Goal: Task Accomplishment & Management: Use online tool/utility

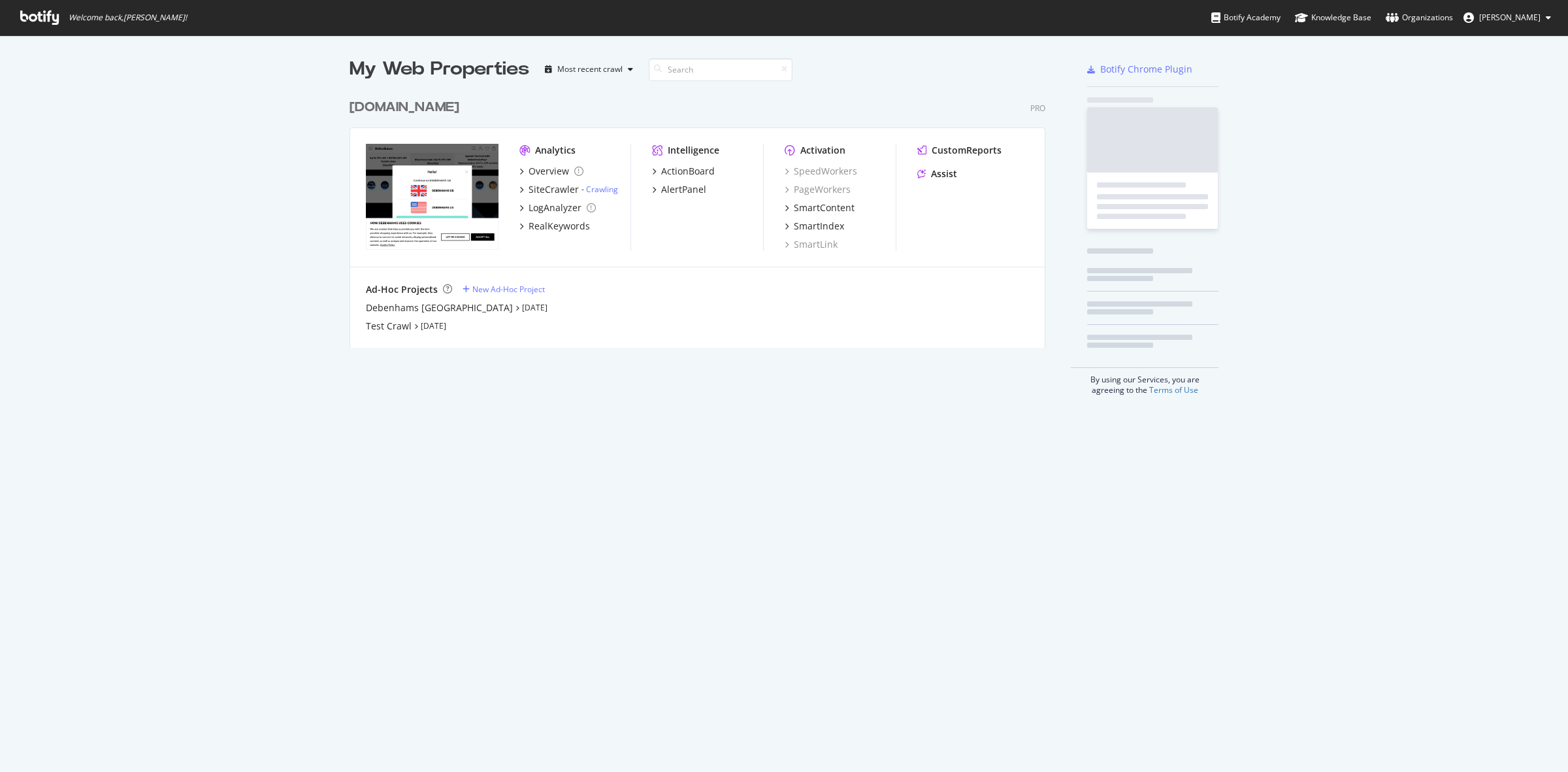
scroll to position [760, 1543]
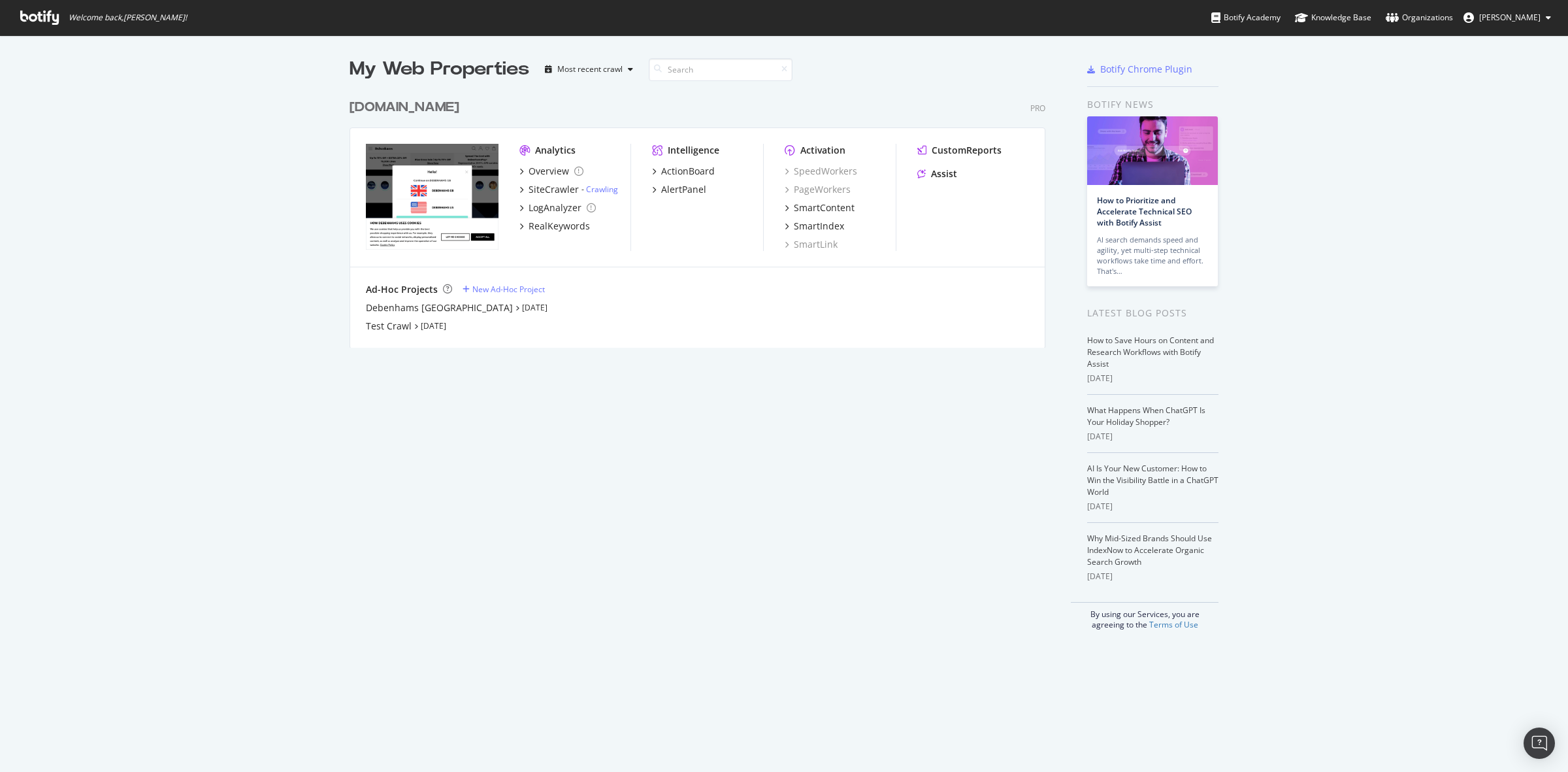
click at [442, 112] on div "[DOMAIN_NAME]" at bounding box center [404, 107] width 110 height 19
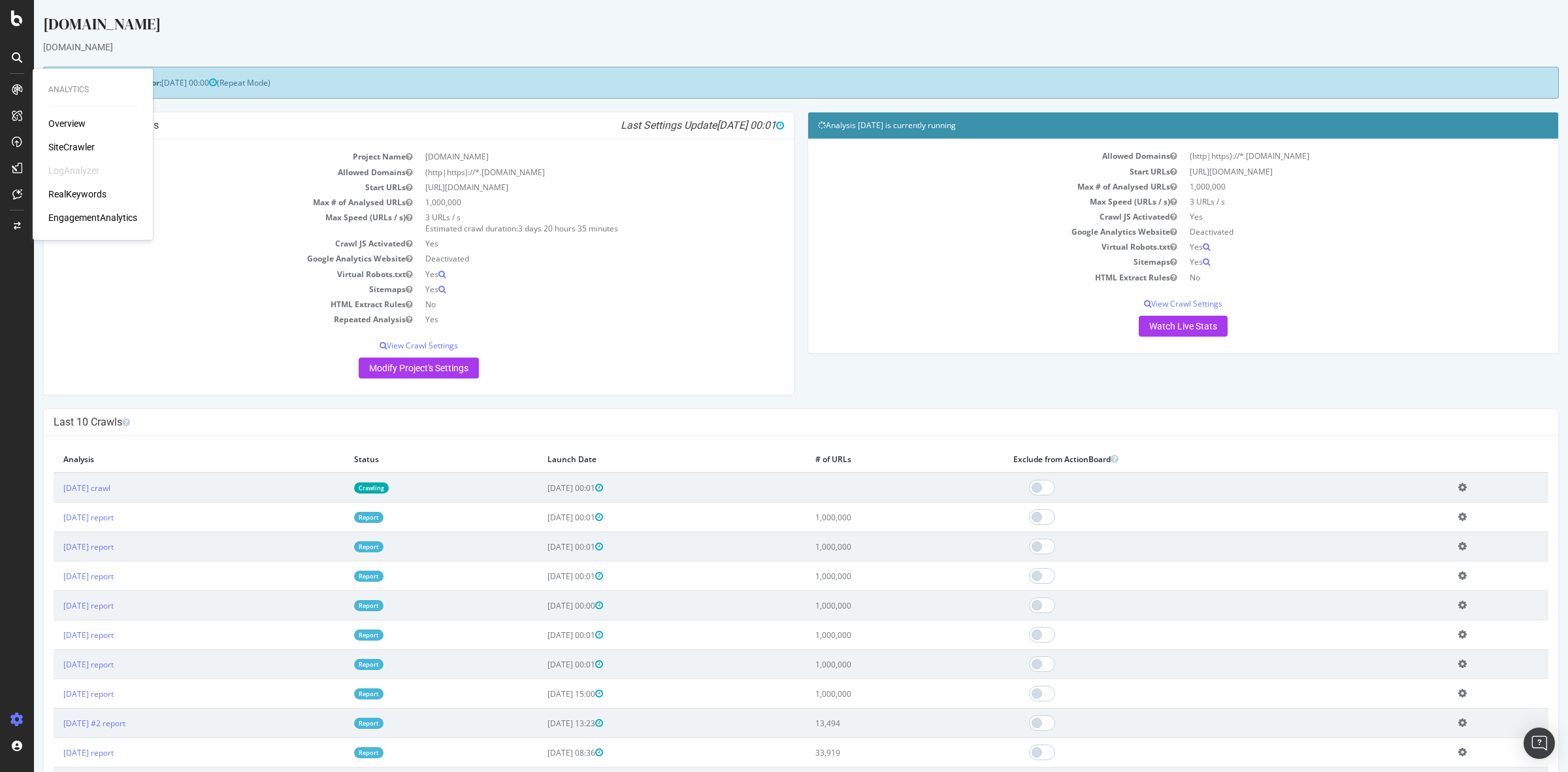
click at [76, 124] on div "Overview" at bounding box center [67, 124] width 37 height 13
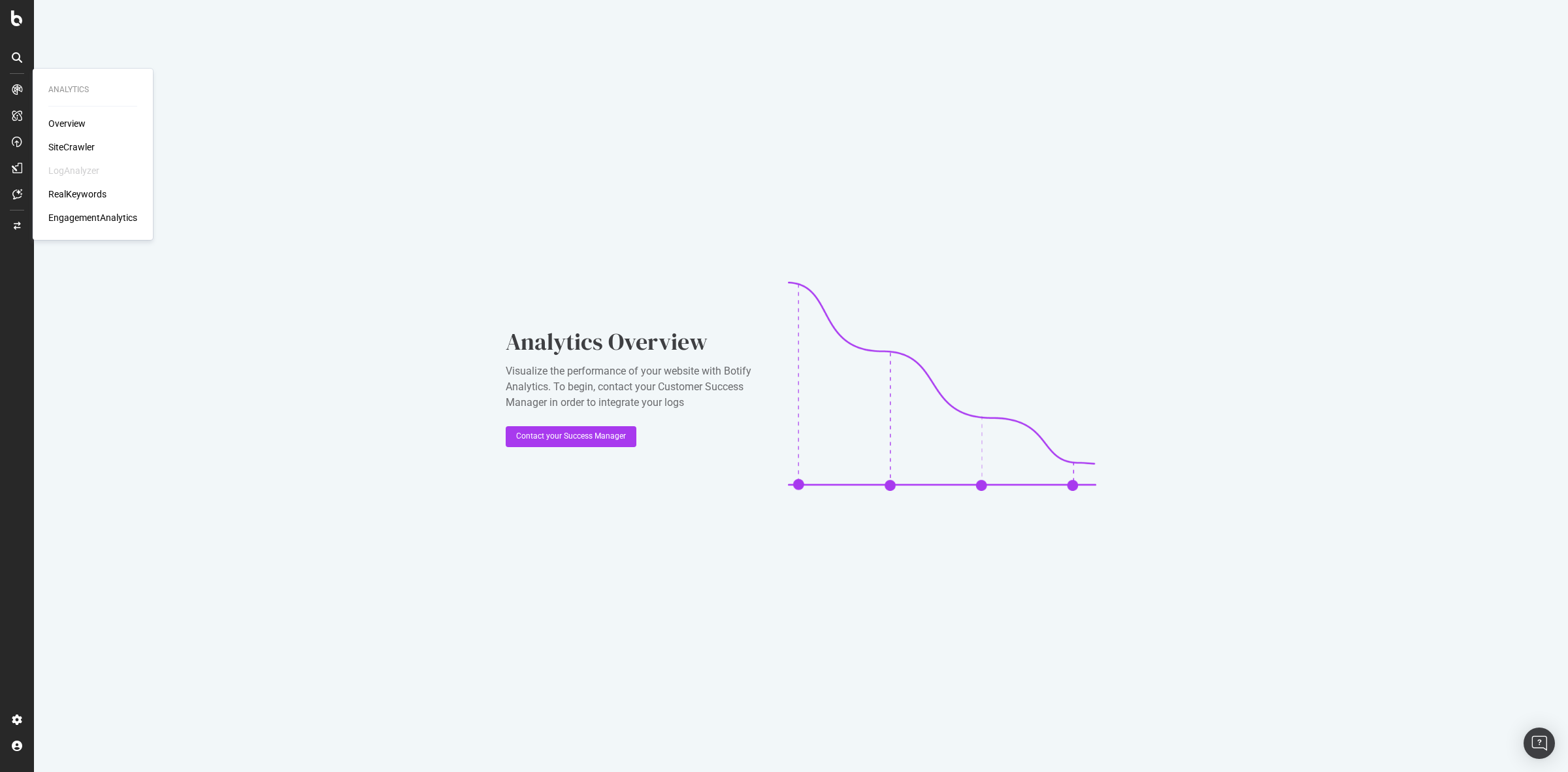
click at [70, 148] on div "SiteCrawler" at bounding box center [72, 147] width 47 height 13
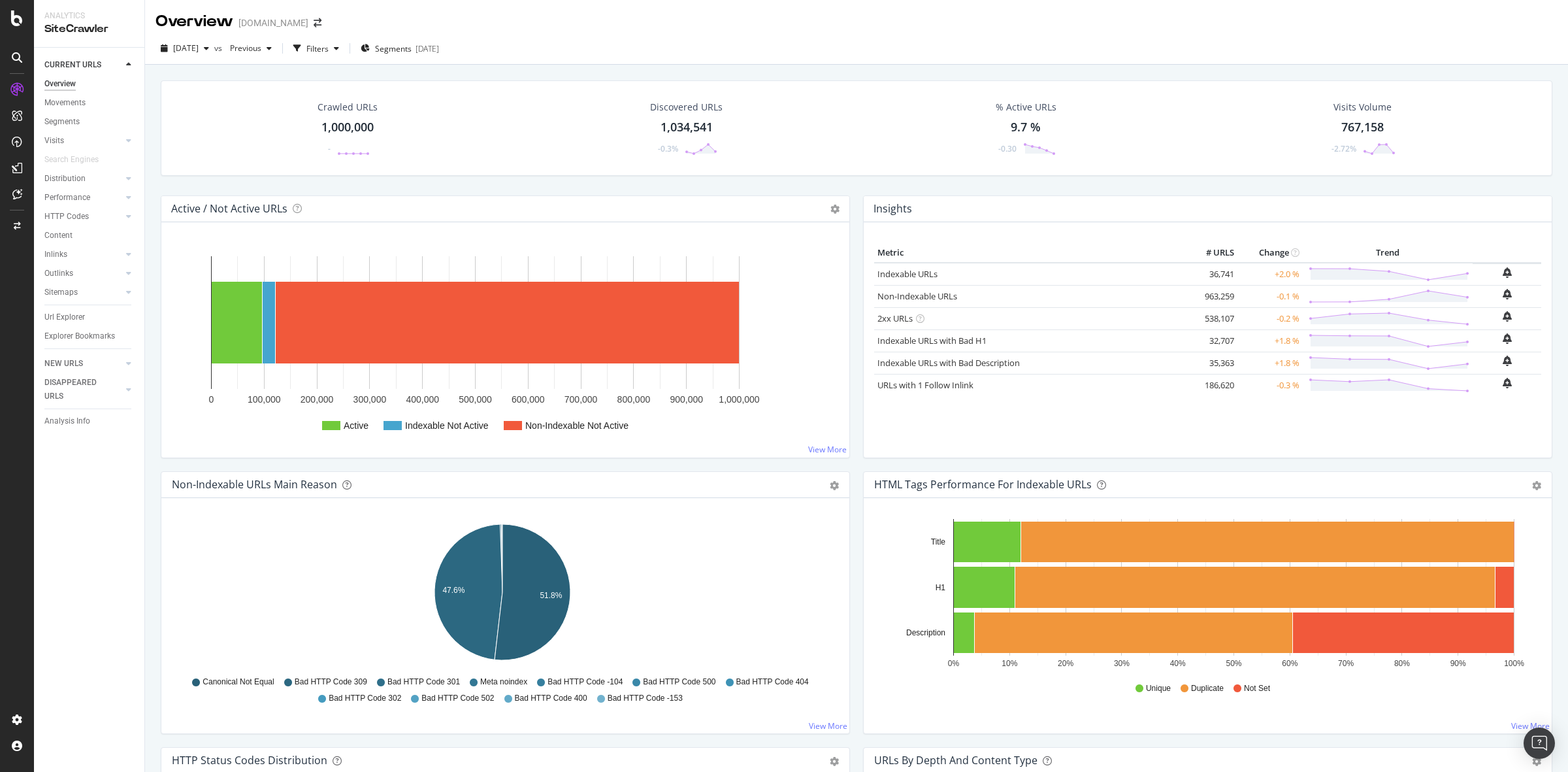
click at [343, 129] on div "1,000,000" at bounding box center [347, 127] width 52 height 17
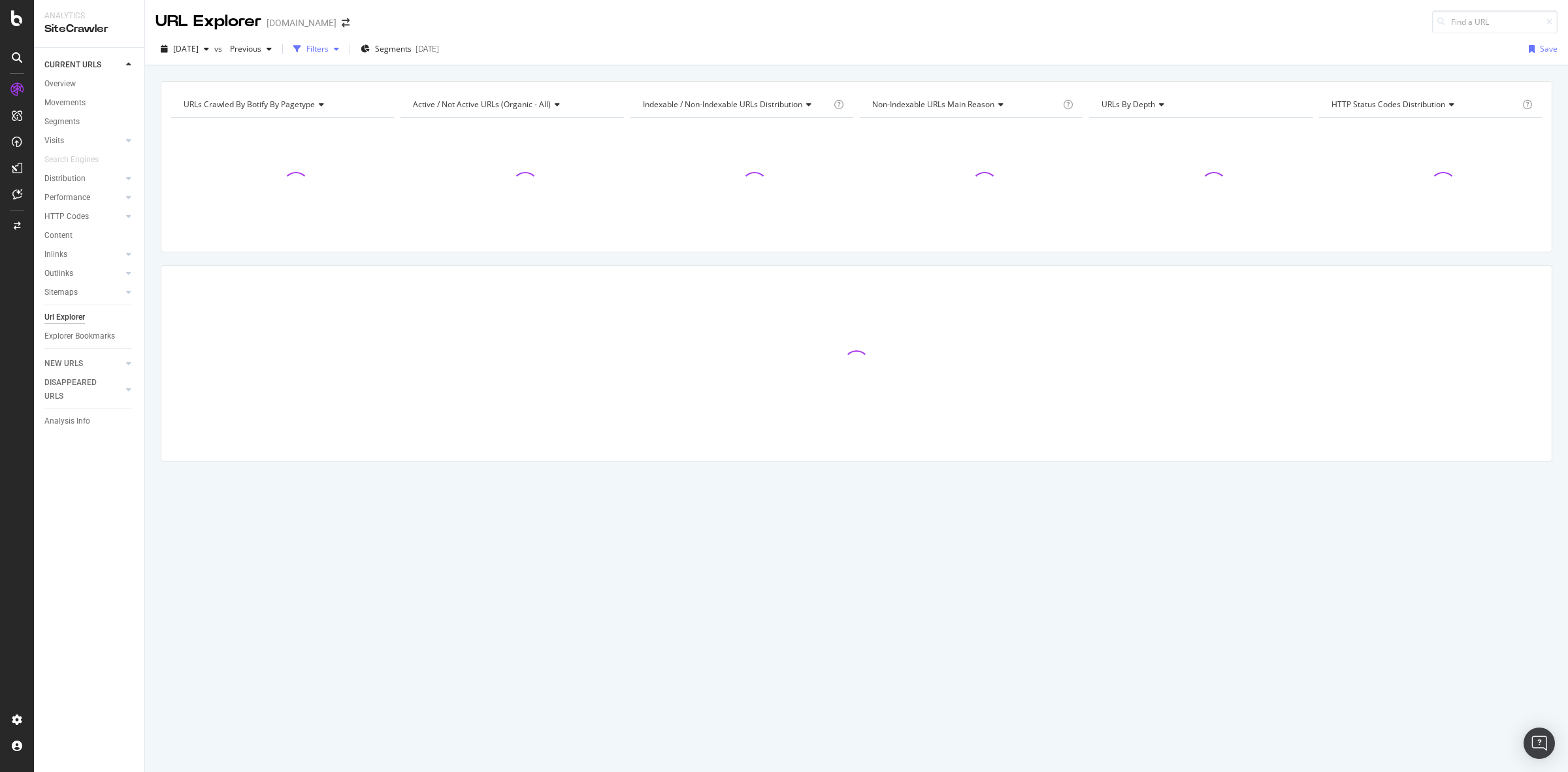
click at [329, 50] on div "Filters" at bounding box center [317, 48] width 22 height 11
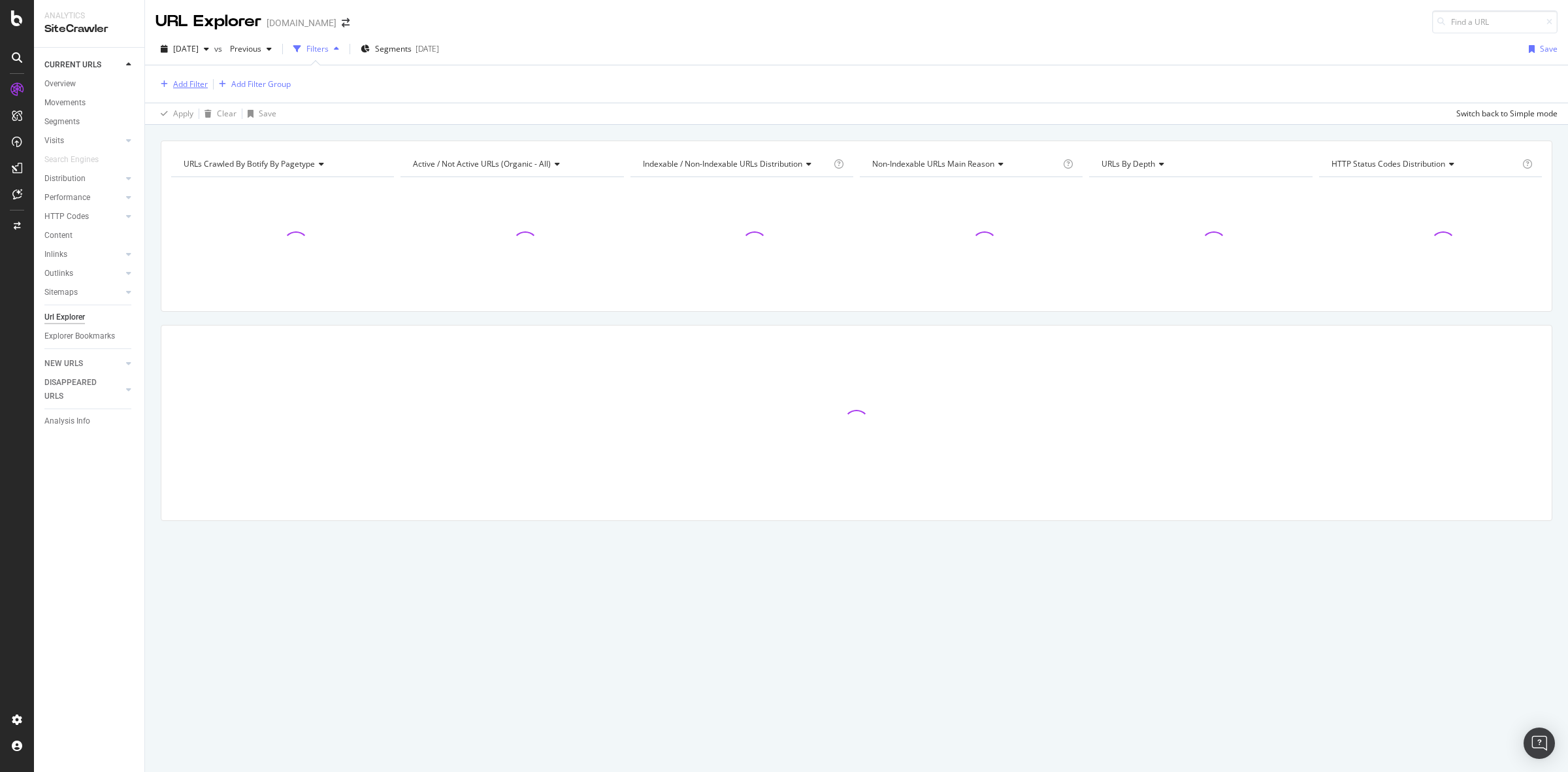
click at [188, 86] on div "Add Filter" at bounding box center [190, 83] width 35 height 11
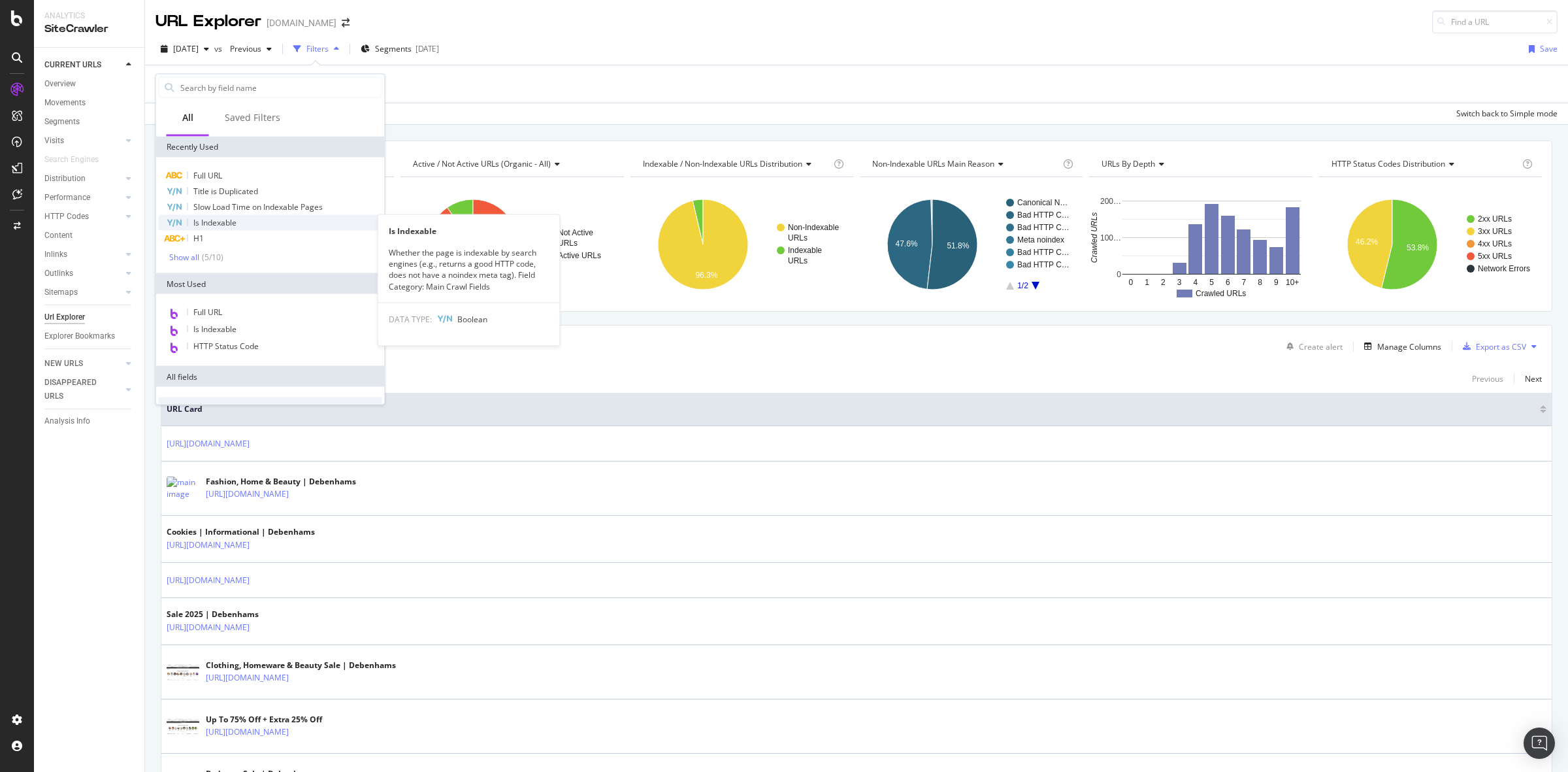
click at [255, 216] on div "Is Indexable" at bounding box center [270, 222] width 224 height 16
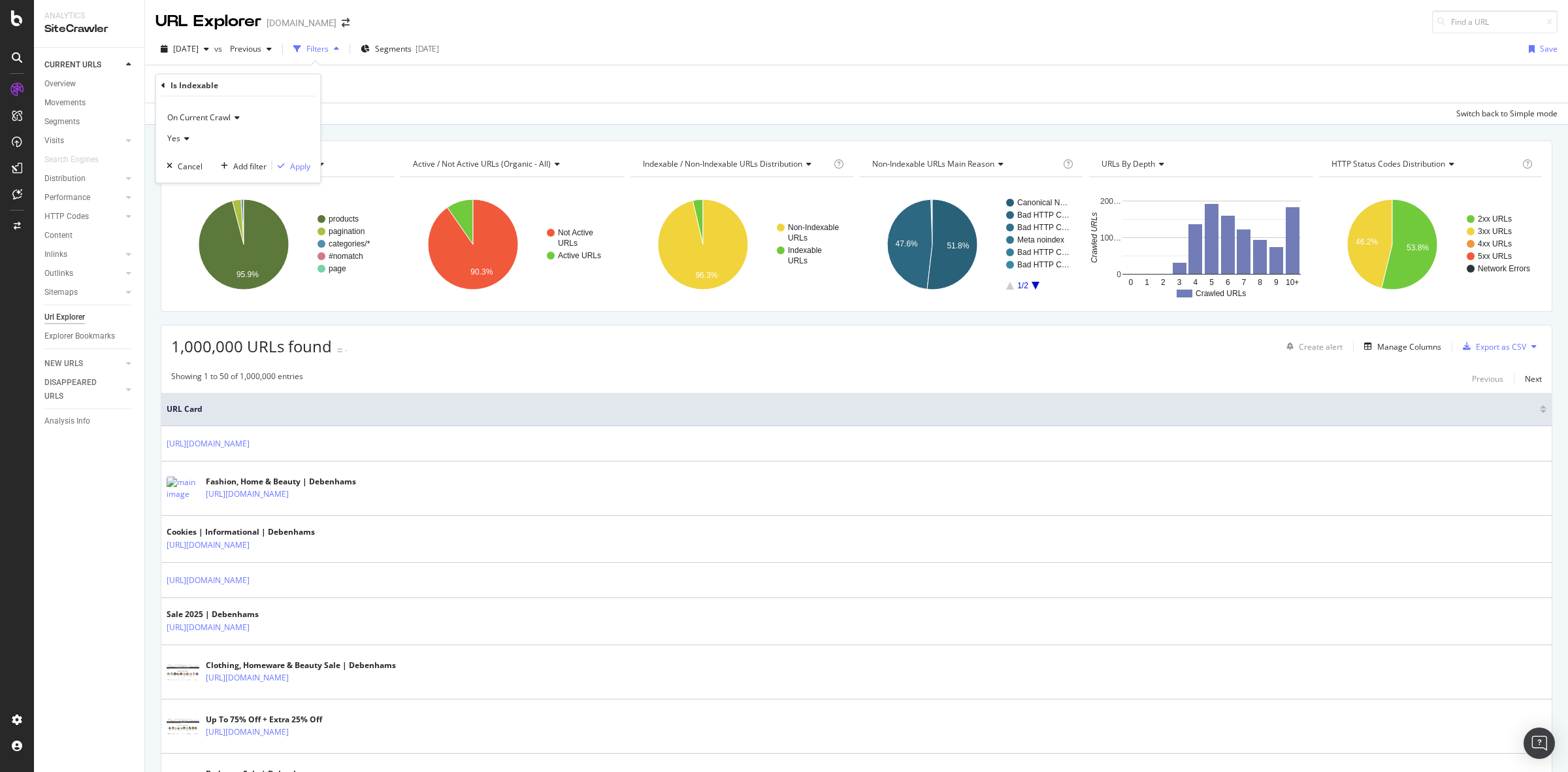
click at [356, 120] on div "Apply Clear Save Switch back to Simple mode" at bounding box center [856, 113] width 1423 height 22
click at [261, 77] on div "Add Filter Group" at bounding box center [252, 84] width 77 height 14
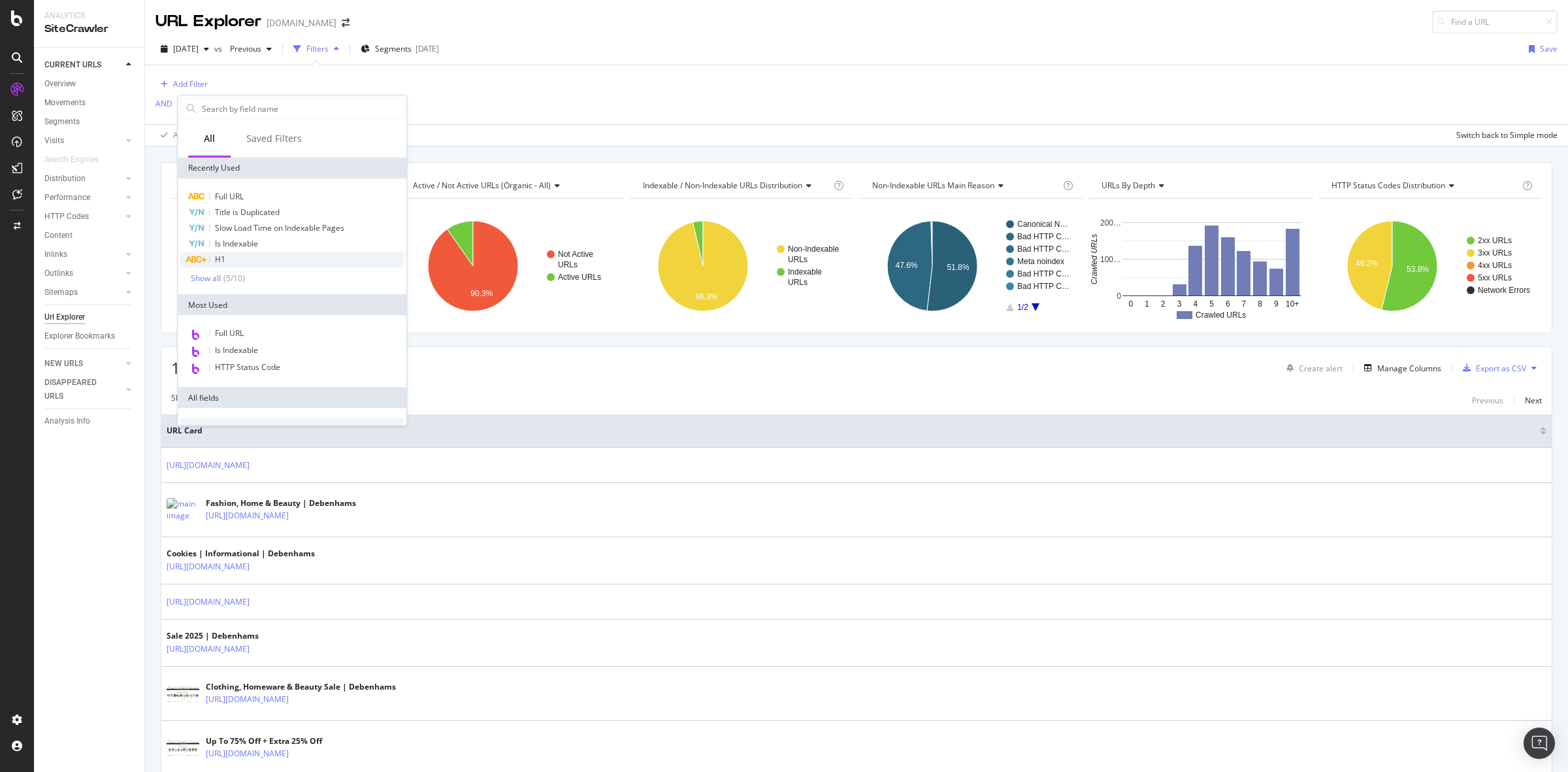
click at [309, 255] on div "H1" at bounding box center [292, 259] width 224 height 16
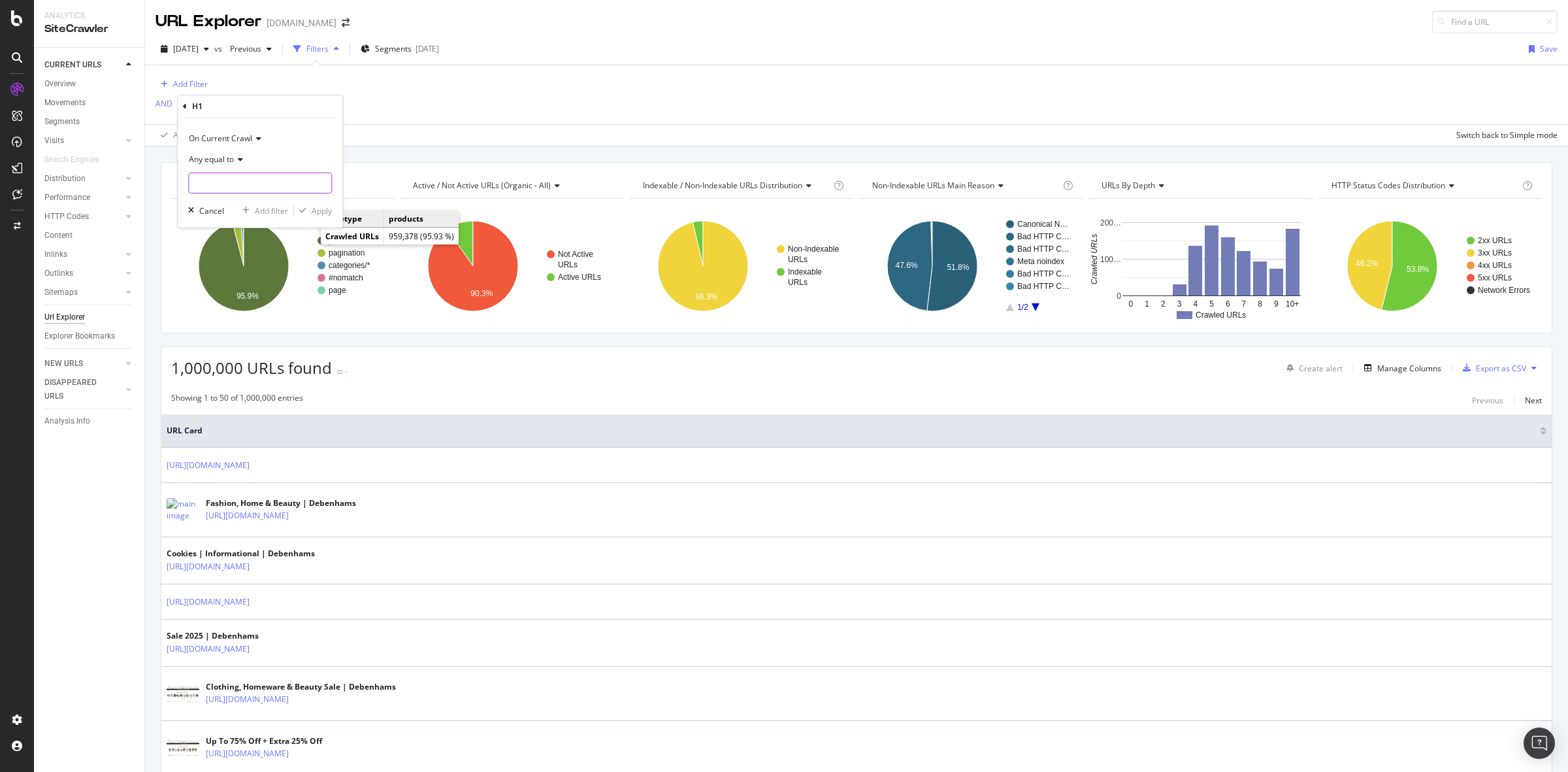
click at [288, 187] on input "text" at bounding box center [260, 182] width 142 height 21
type input "mens"
click at [314, 211] on div "Apply" at bounding box center [322, 210] width 20 height 11
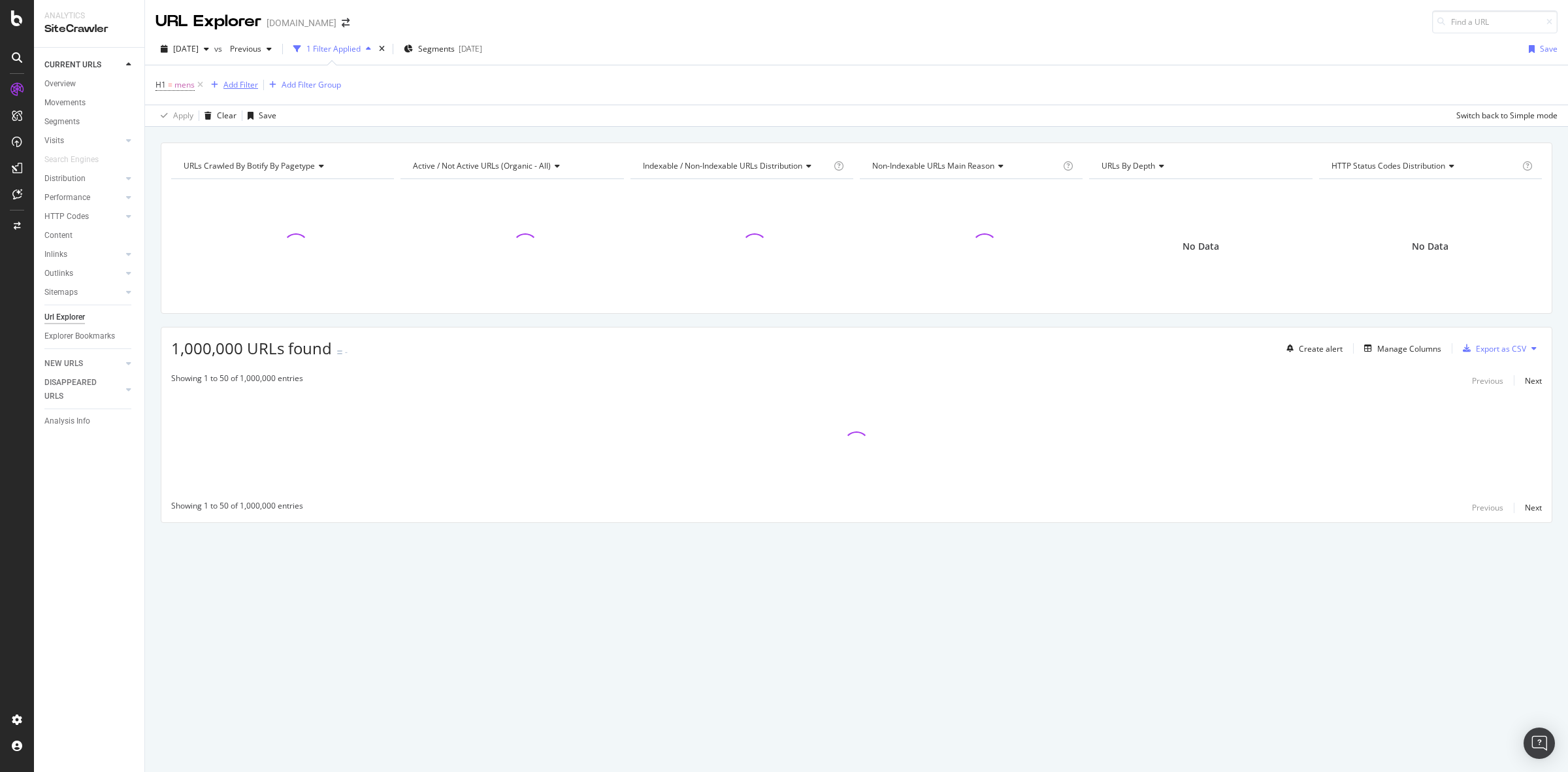
click at [240, 88] on div "Add Filter" at bounding box center [241, 84] width 35 height 11
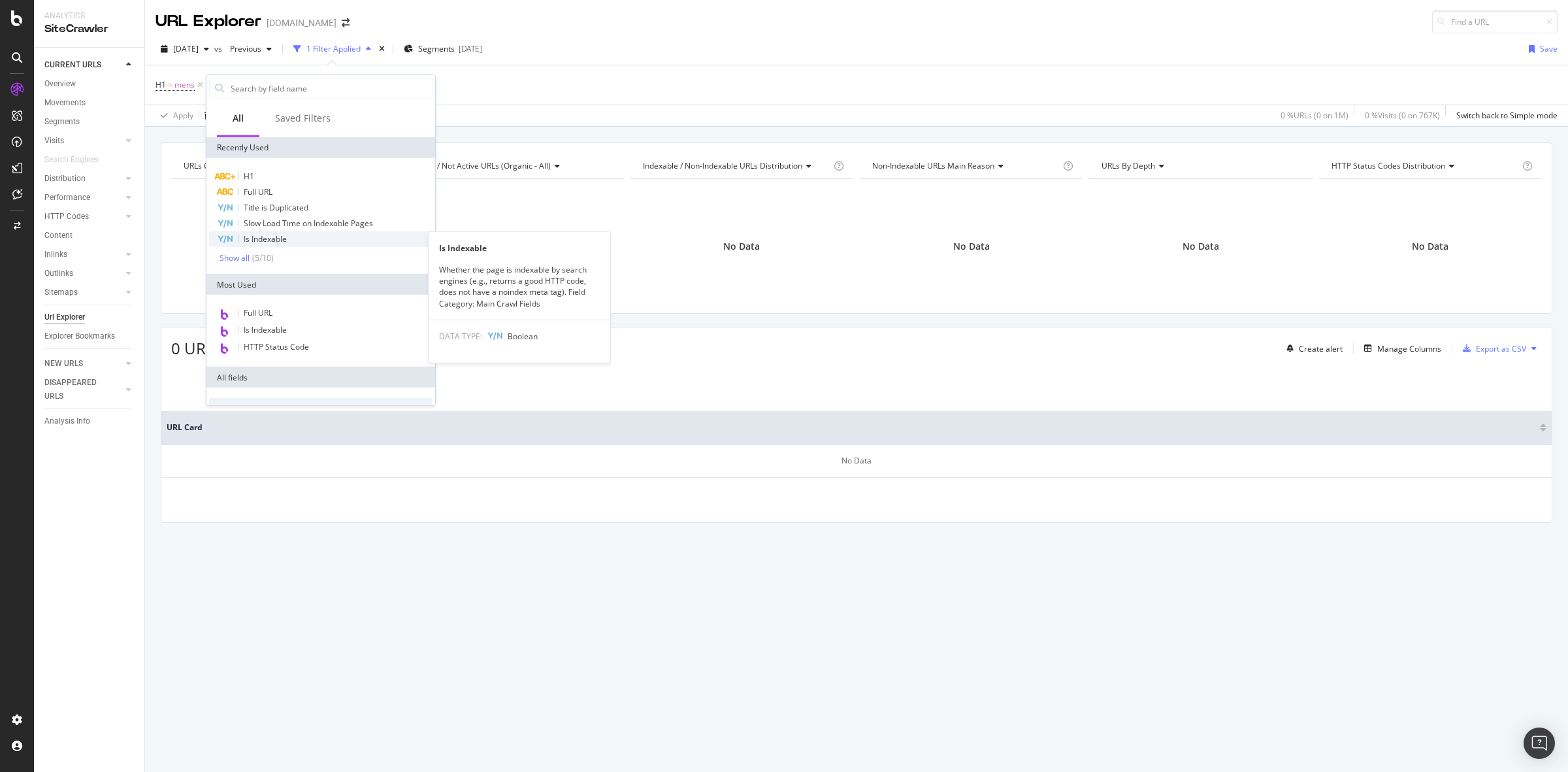
click at [308, 235] on div "Is Indexable" at bounding box center [320, 239] width 224 height 16
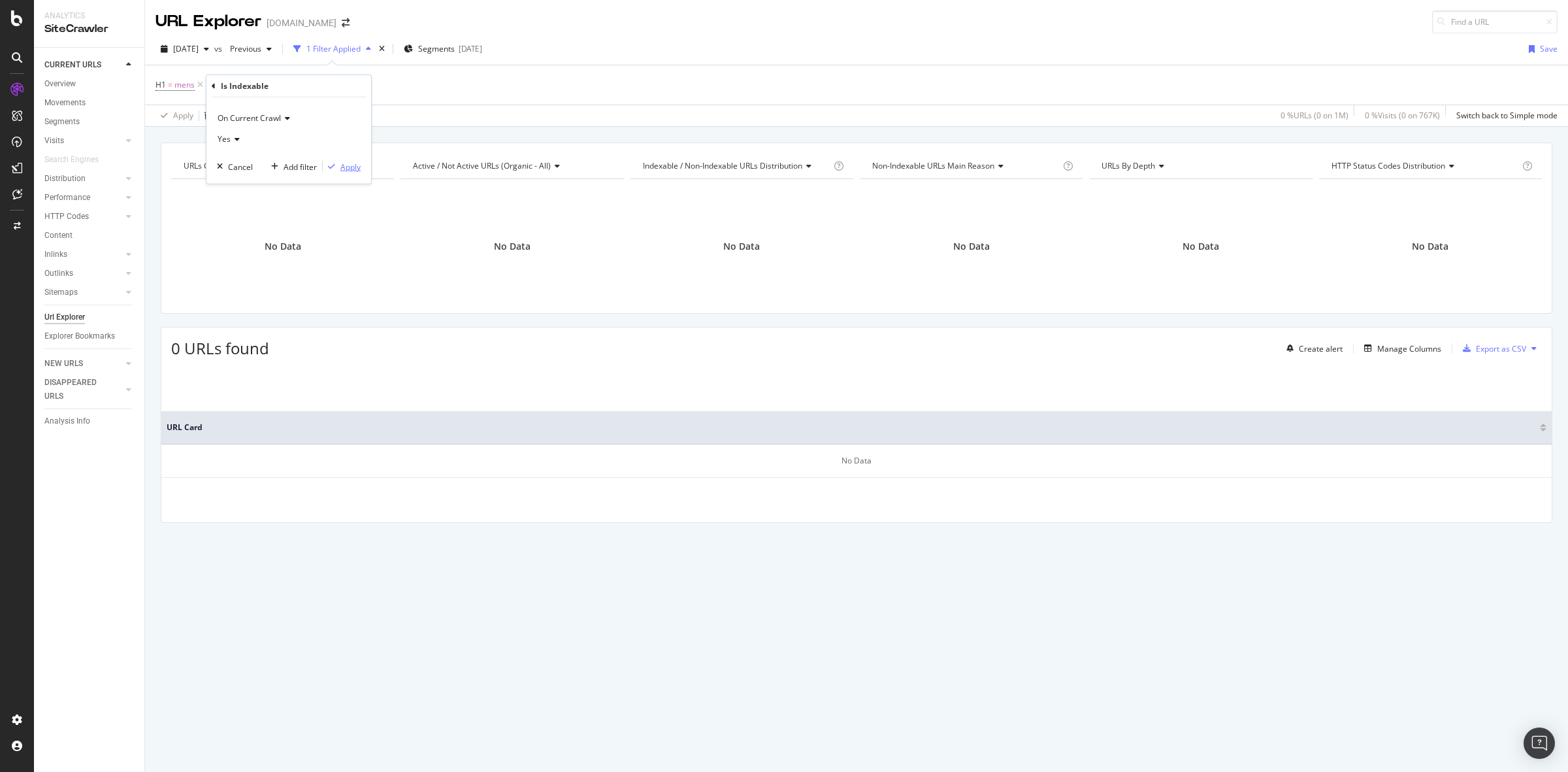
click at [354, 163] on div "Apply" at bounding box center [350, 166] width 20 height 11
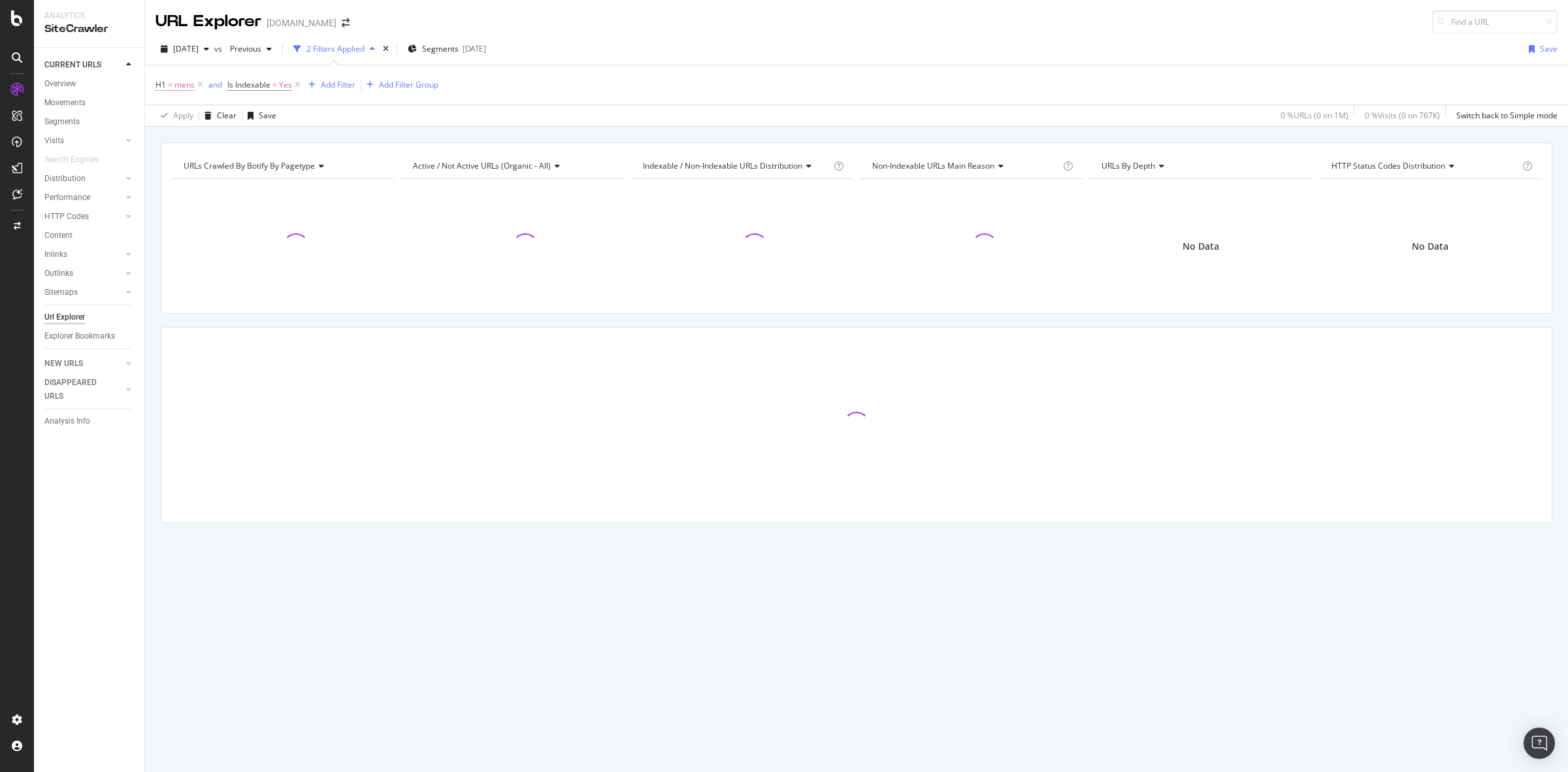
click at [181, 86] on span "mens" at bounding box center [185, 85] width 20 height 18
click at [180, 164] on input "mens" at bounding box center [229, 160] width 123 height 21
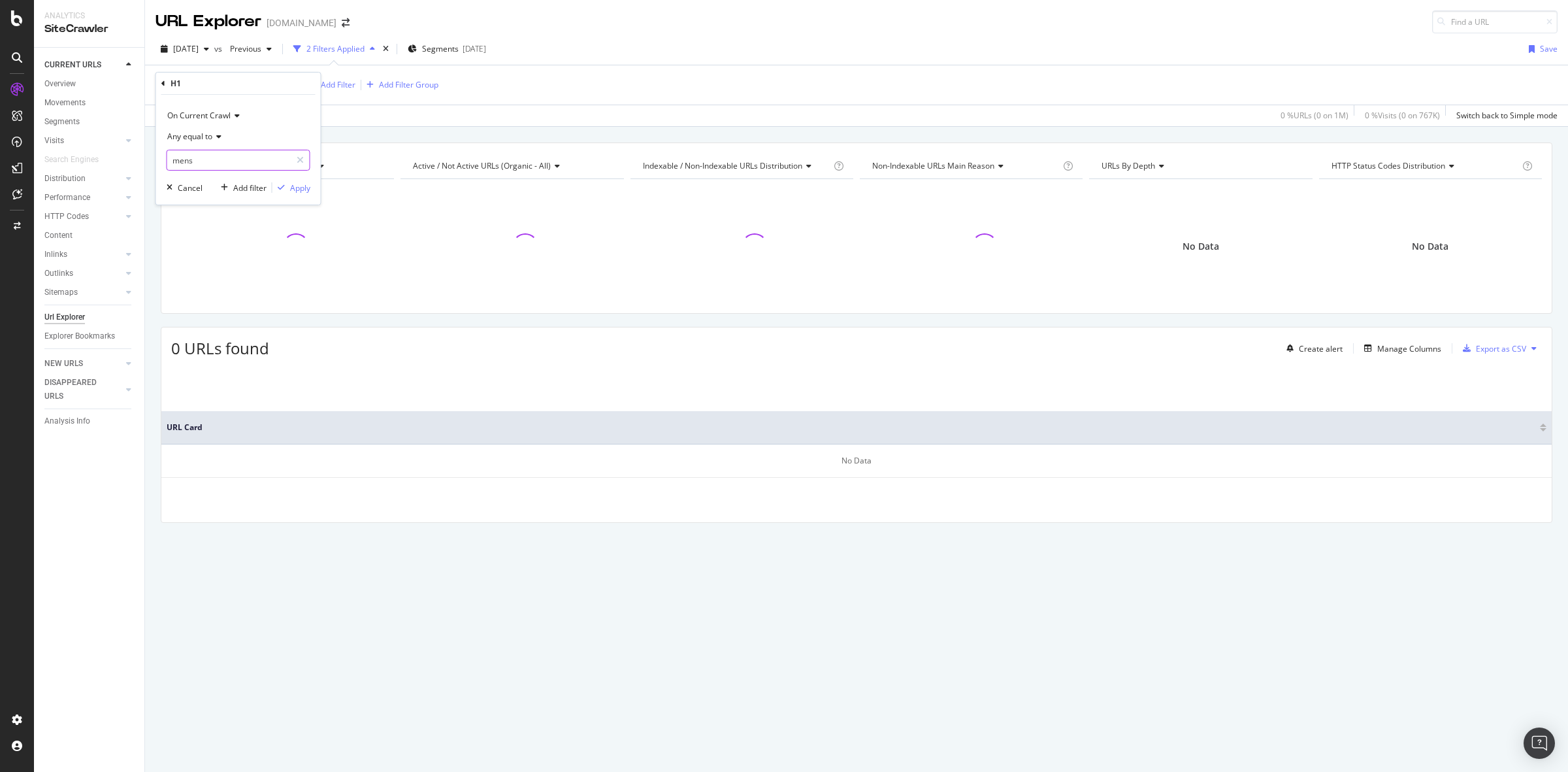
click at [181, 161] on input "mens" at bounding box center [229, 160] width 123 height 21
type input "Mens"
click at [292, 191] on div "Apply" at bounding box center [300, 187] width 20 height 11
click at [300, 81] on icon at bounding box center [297, 85] width 11 height 13
click at [200, 82] on icon at bounding box center [200, 85] width 11 height 13
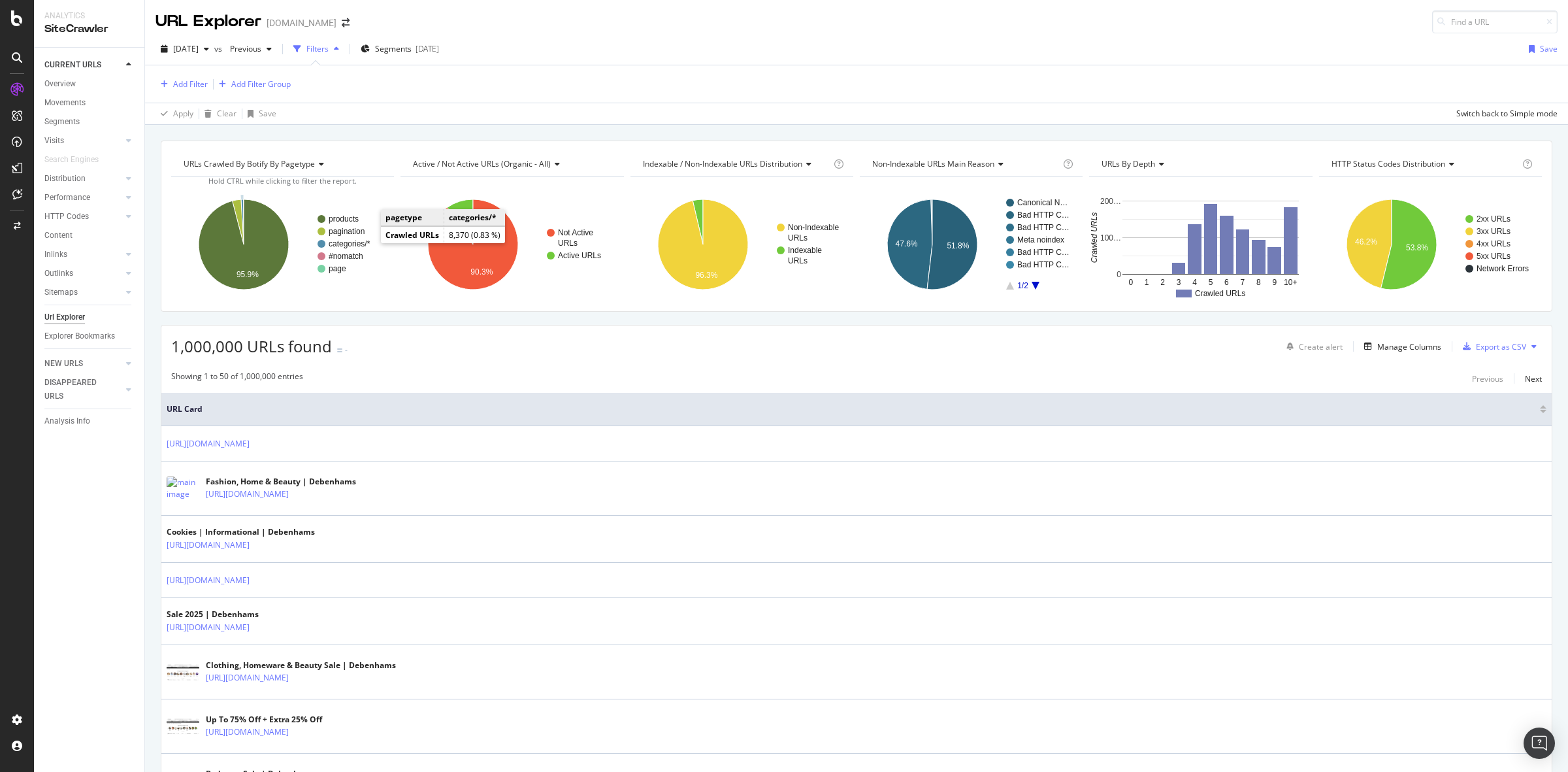
click at [364, 243] on text "categories/*" at bounding box center [349, 243] width 42 height 9
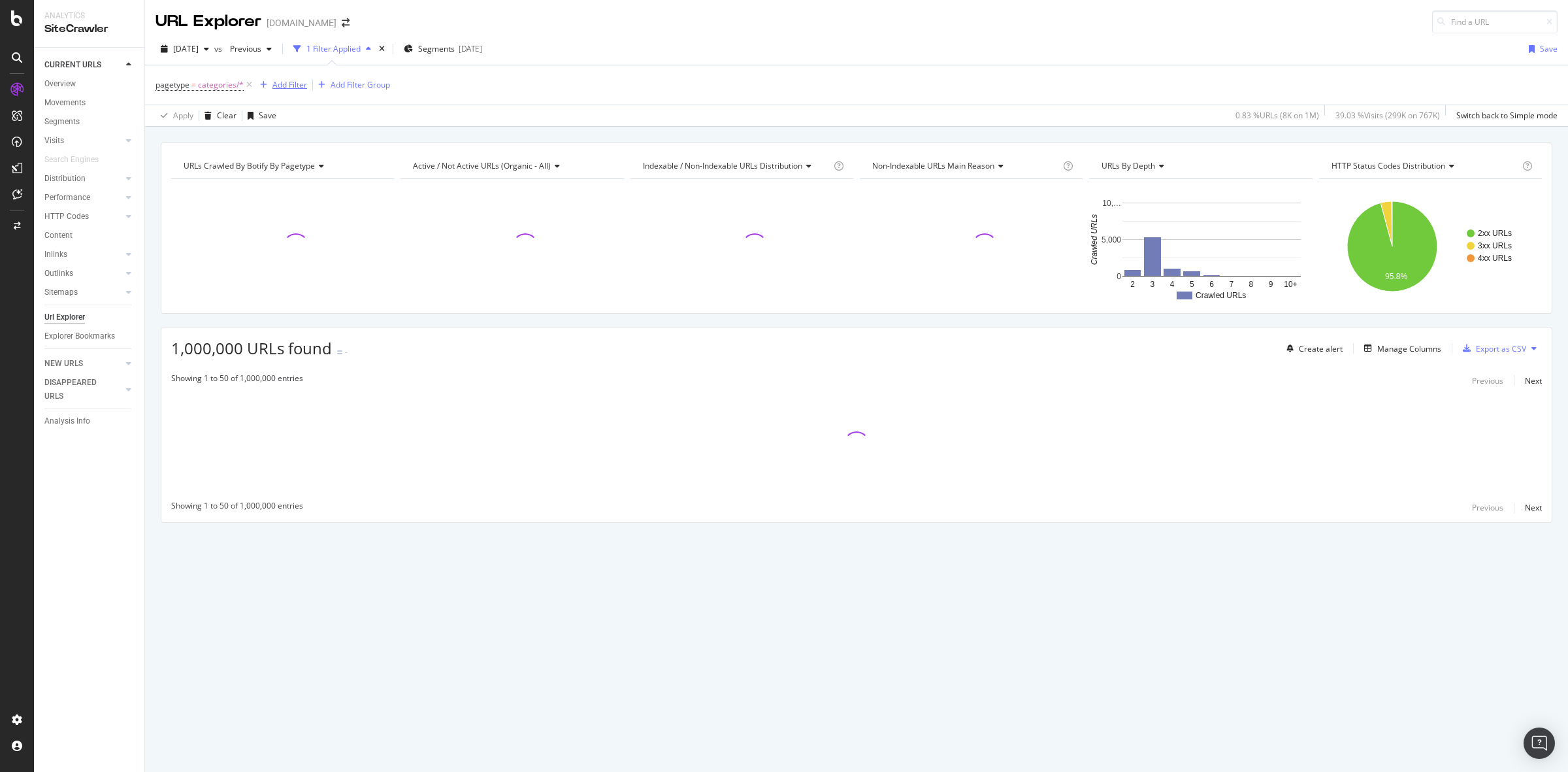
click at [283, 80] on div "Add Filter" at bounding box center [290, 84] width 35 height 11
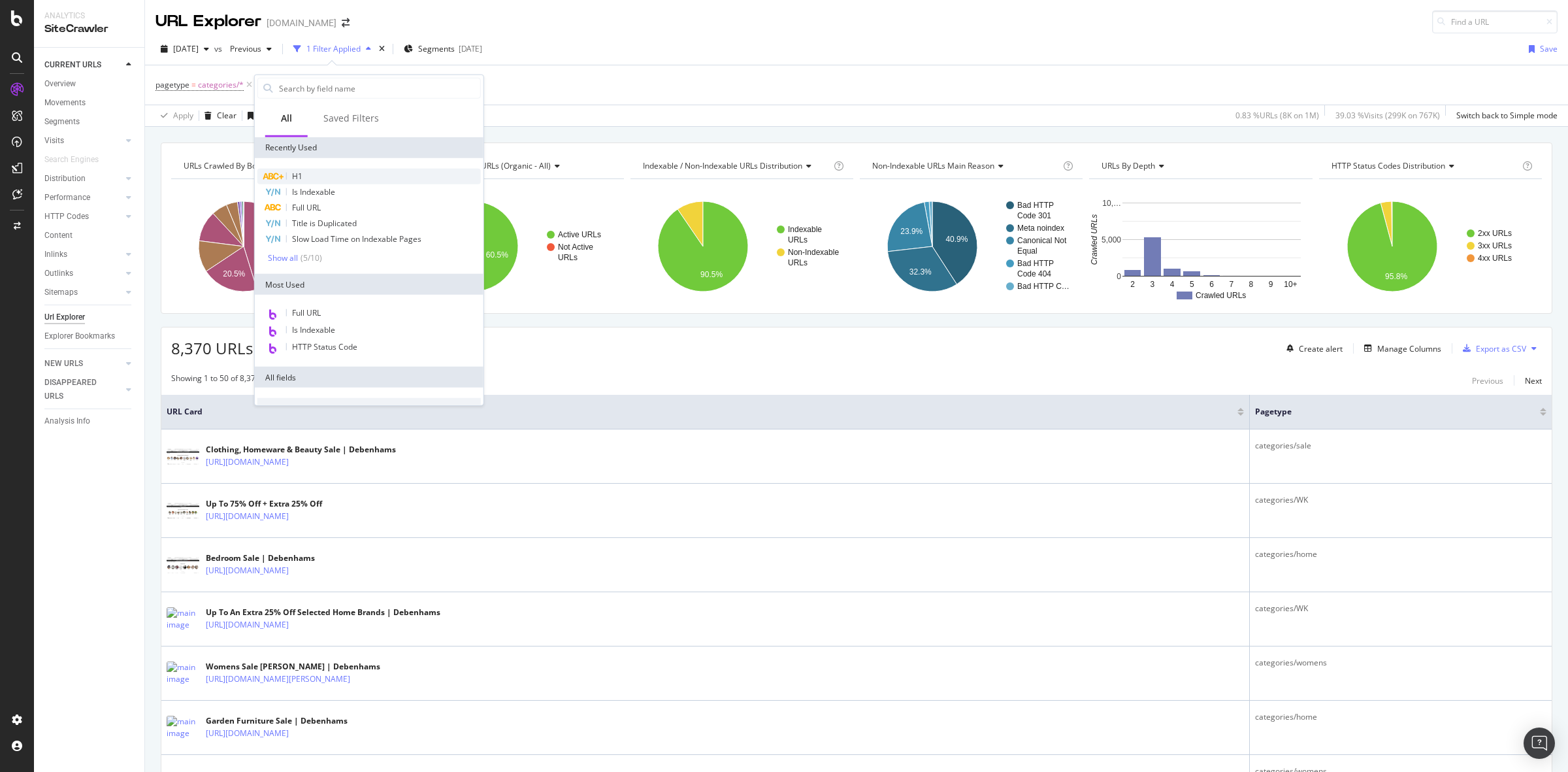
click at [346, 169] on div "H1" at bounding box center [369, 176] width 224 height 16
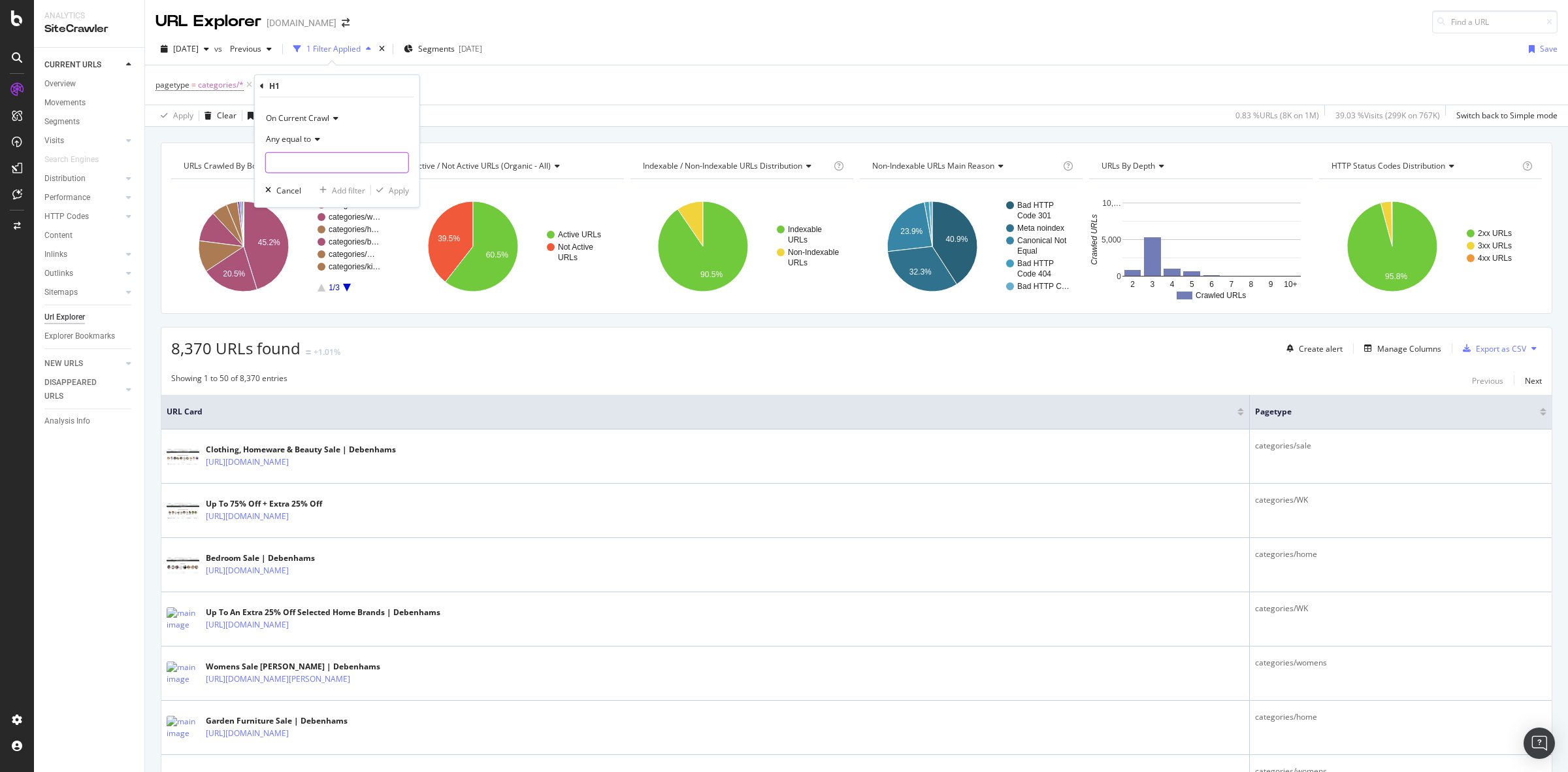
click at [344, 167] on input "text" at bounding box center [337, 162] width 142 height 21
click at [311, 136] on icon at bounding box center [315, 139] width 9 height 7
click at [324, 265] on div "Any contains" at bounding box center [339, 268] width 140 height 17
click at [324, 165] on input "text" at bounding box center [337, 162] width 142 height 21
type input "Mens"
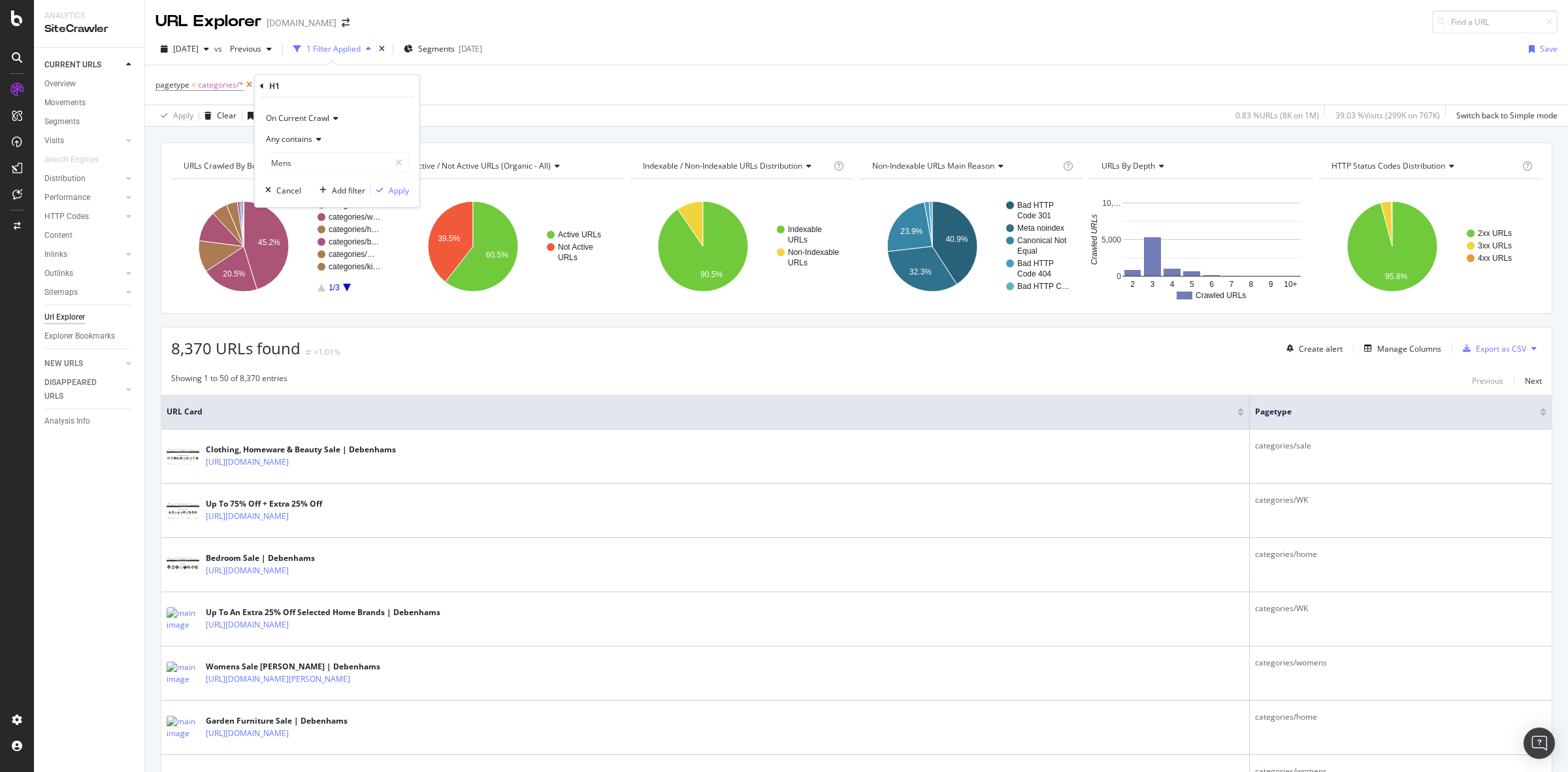
click at [251, 87] on icon at bounding box center [249, 85] width 11 height 13
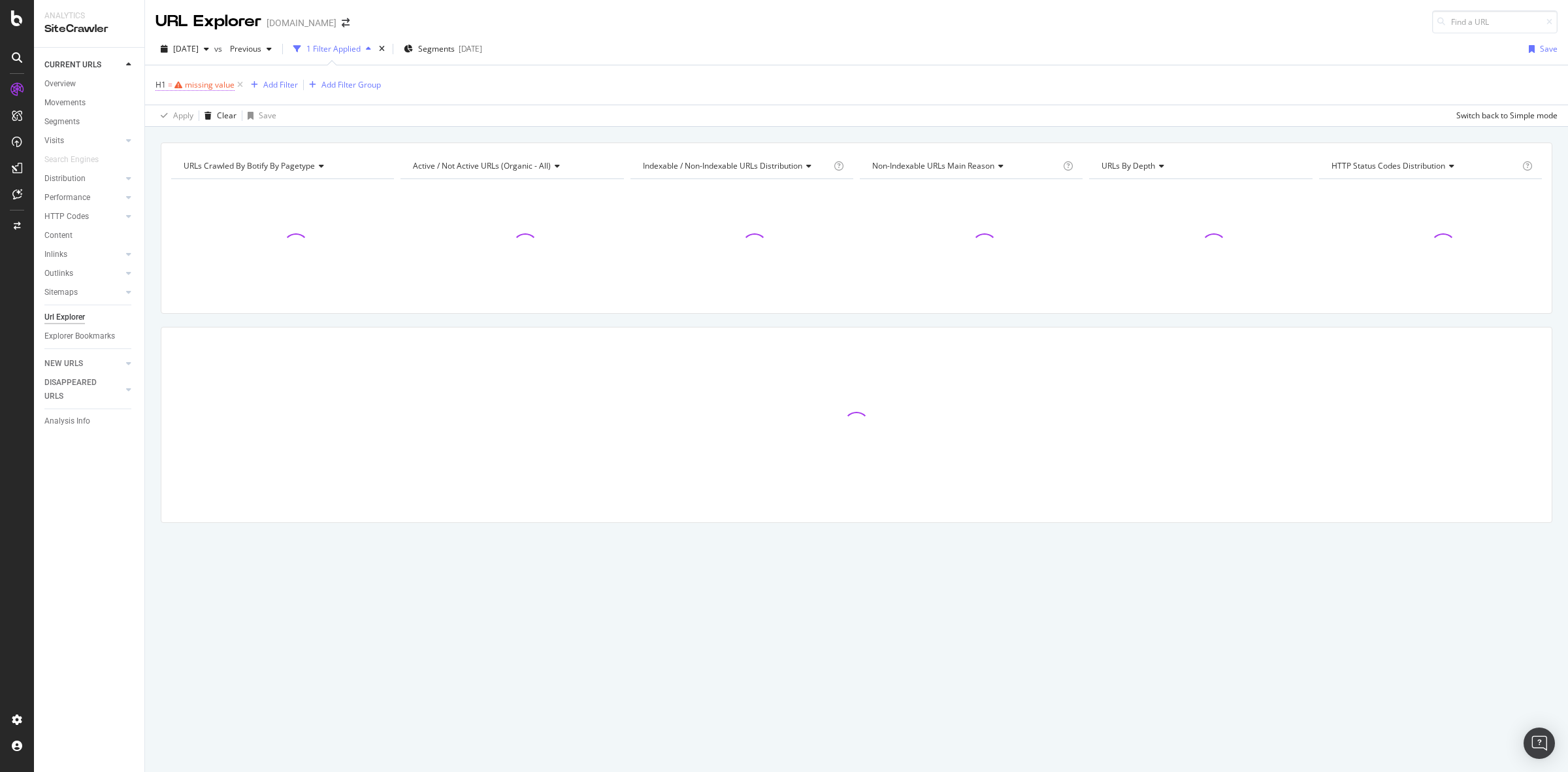
click at [220, 82] on div "missing value" at bounding box center [210, 84] width 50 height 11
click at [242, 161] on input "text" at bounding box center [238, 160] width 142 height 21
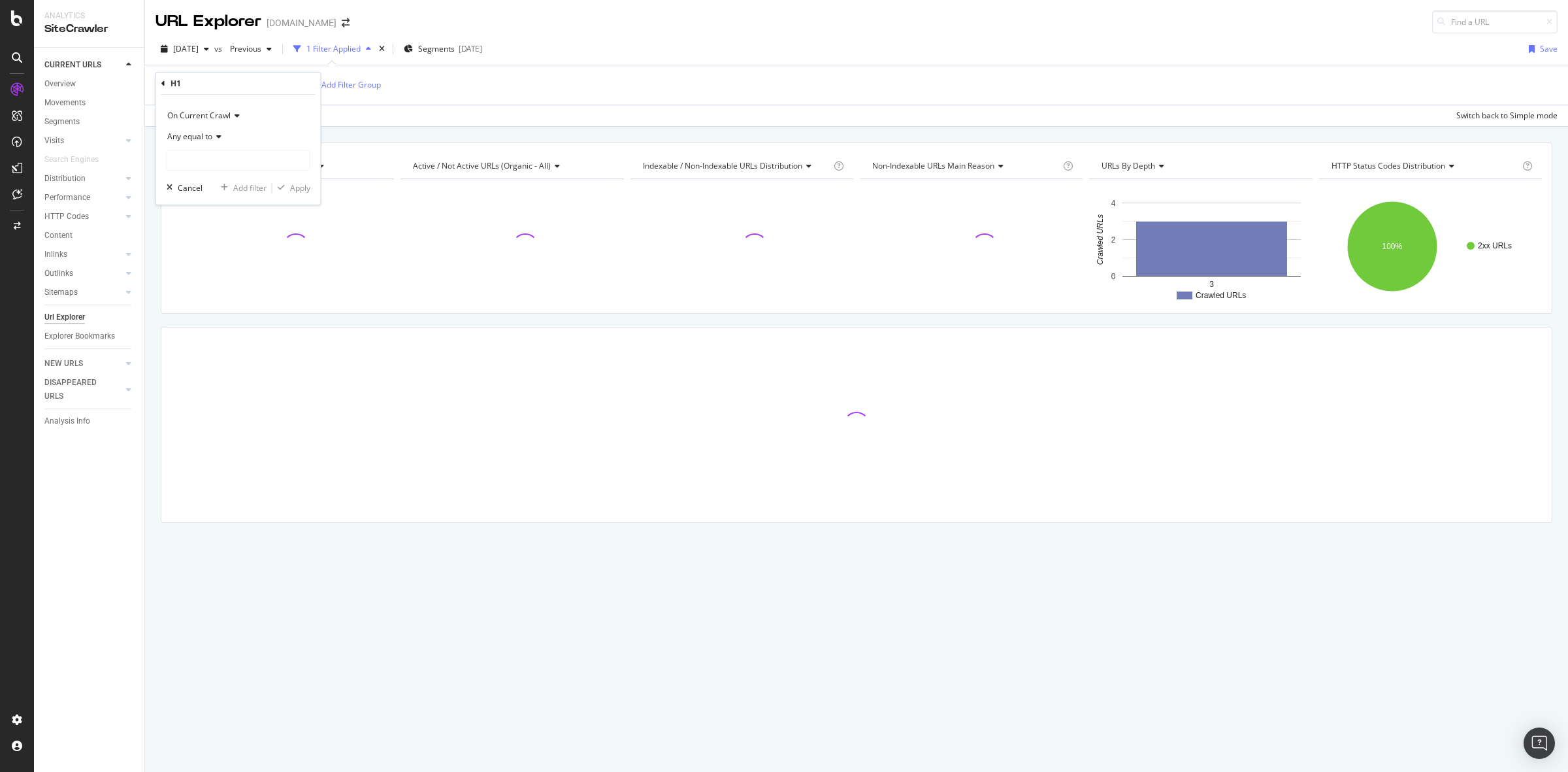
click at [212, 147] on div "Any equal to" at bounding box center [238, 136] width 144 height 21
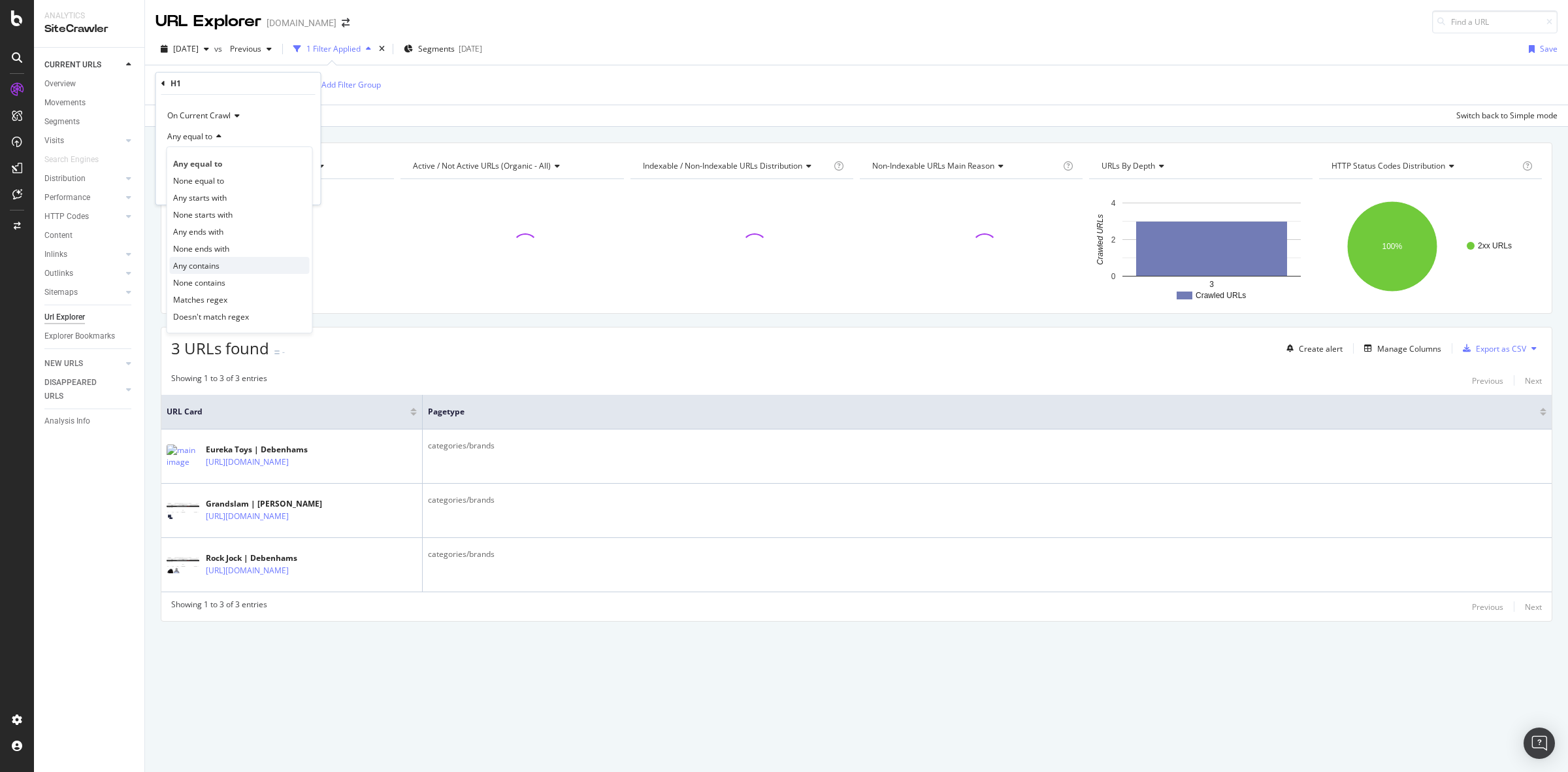
click at [230, 265] on div "Any contains" at bounding box center [240, 265] width 140 height 17
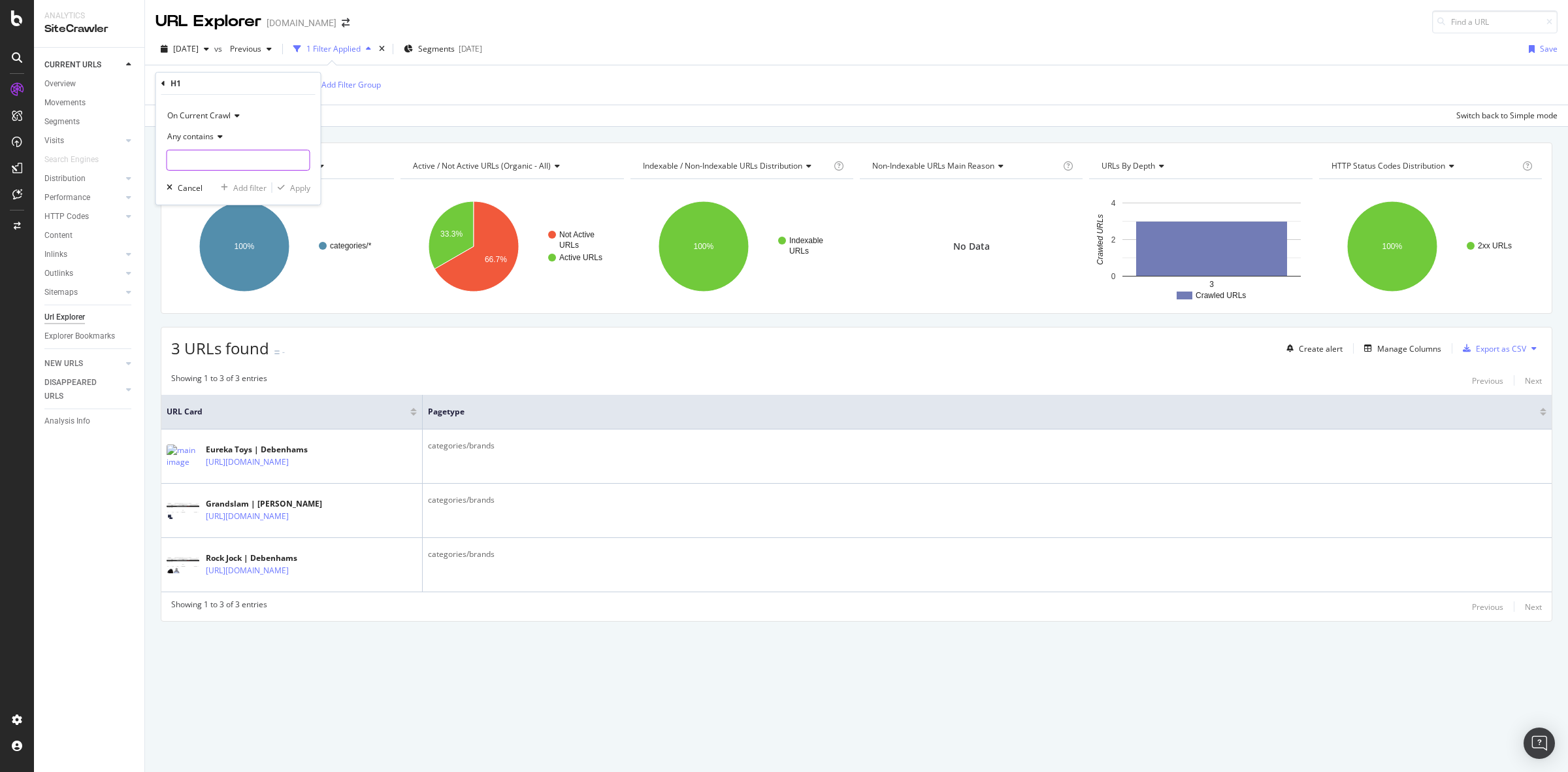
click at [235, 151] on input "text" at bounding box center [238, 160] width 142 height 21
type input "Mens"
click at [294, 187] on div "Apply" at bounding box center [300, 187] width 20 height 11
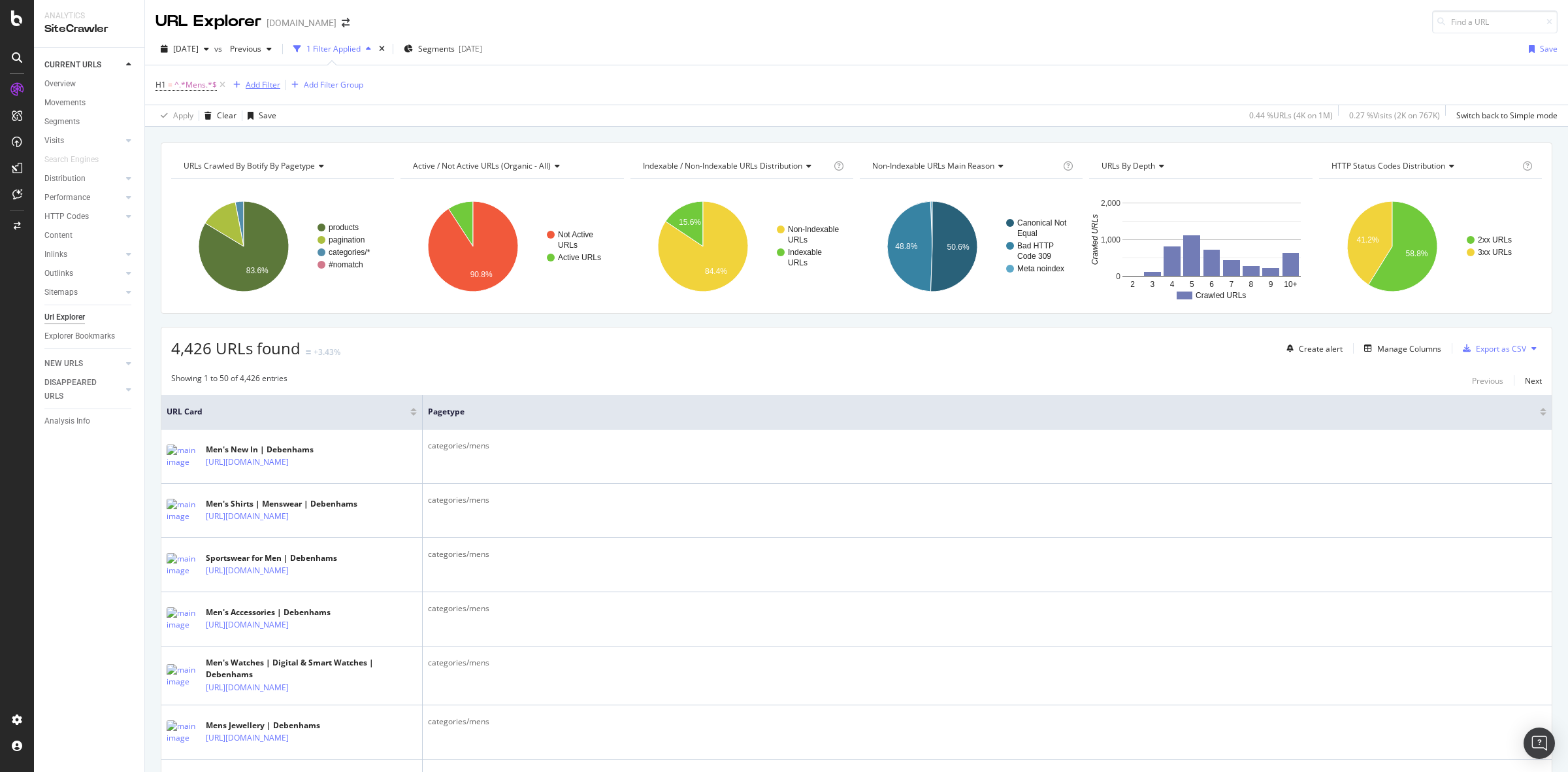
click at [258, 82] on div "Add Filter" at bounding box center [263, 84] width 35 height 11
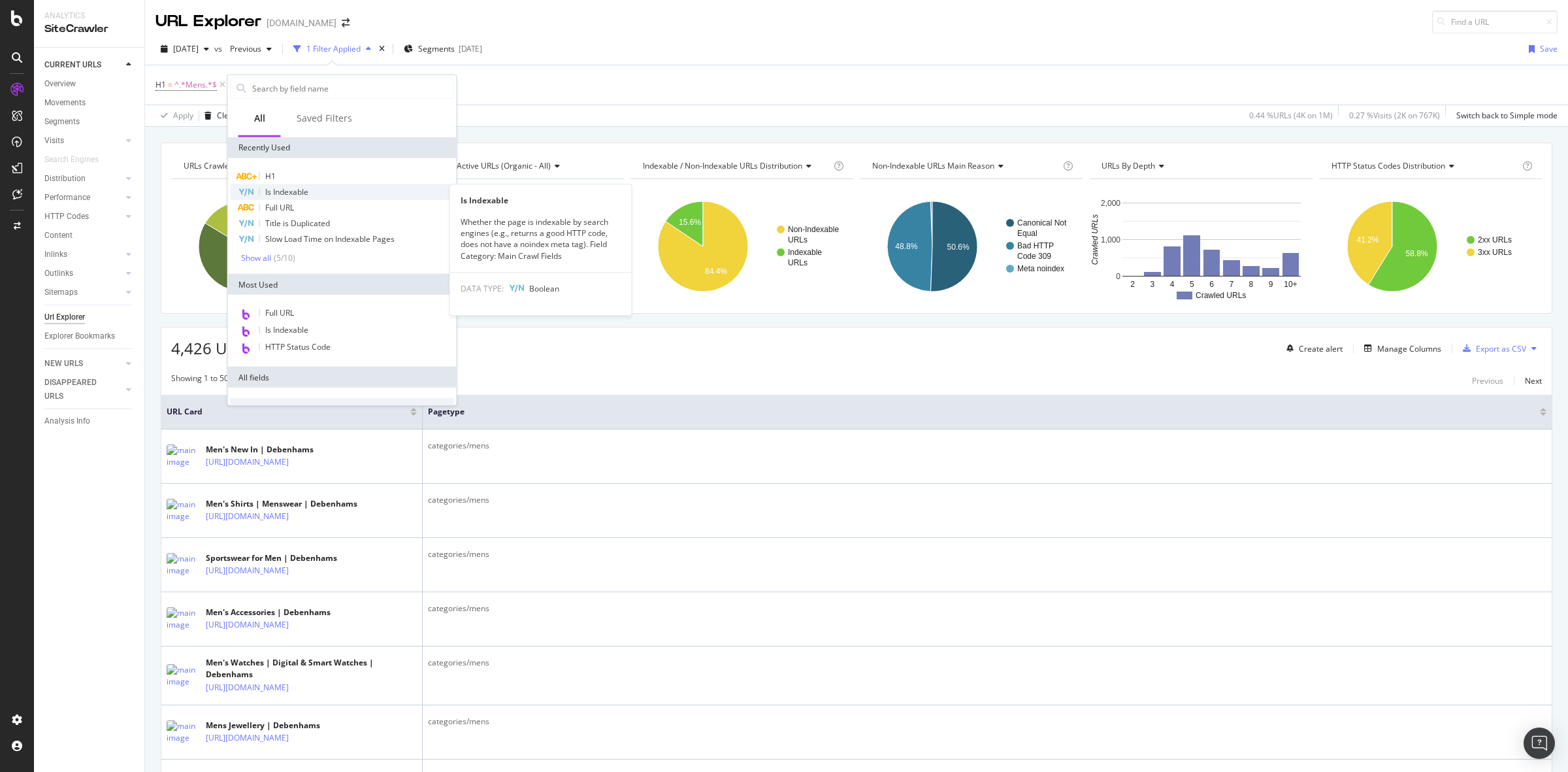
click at [318, 186] on div "Is Indexable" at bounding box center [342, 191] width 224 height 16
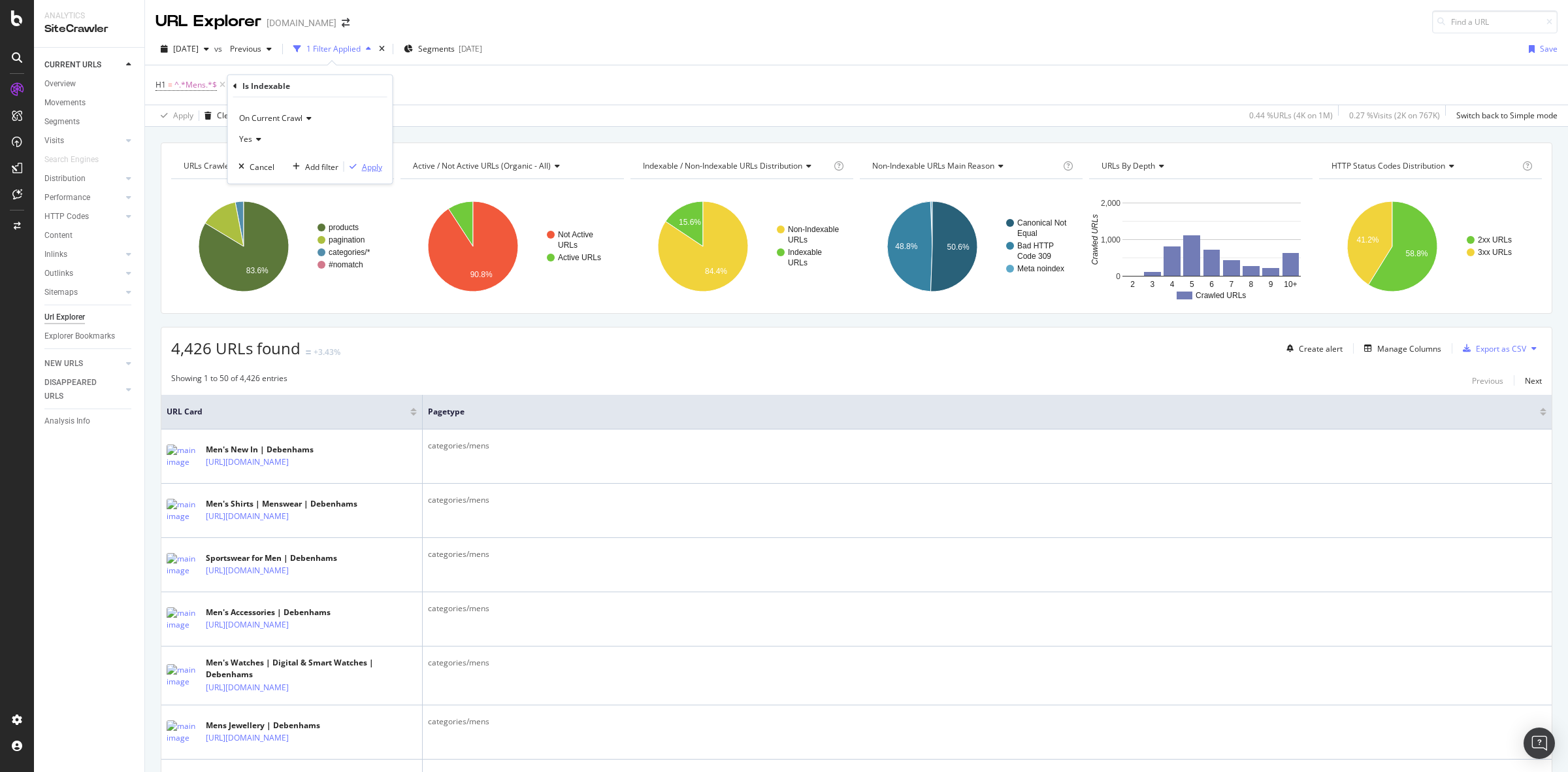
click at [379, 161] on div "Apply" at bounding box center [372, 166] width 20 height 11
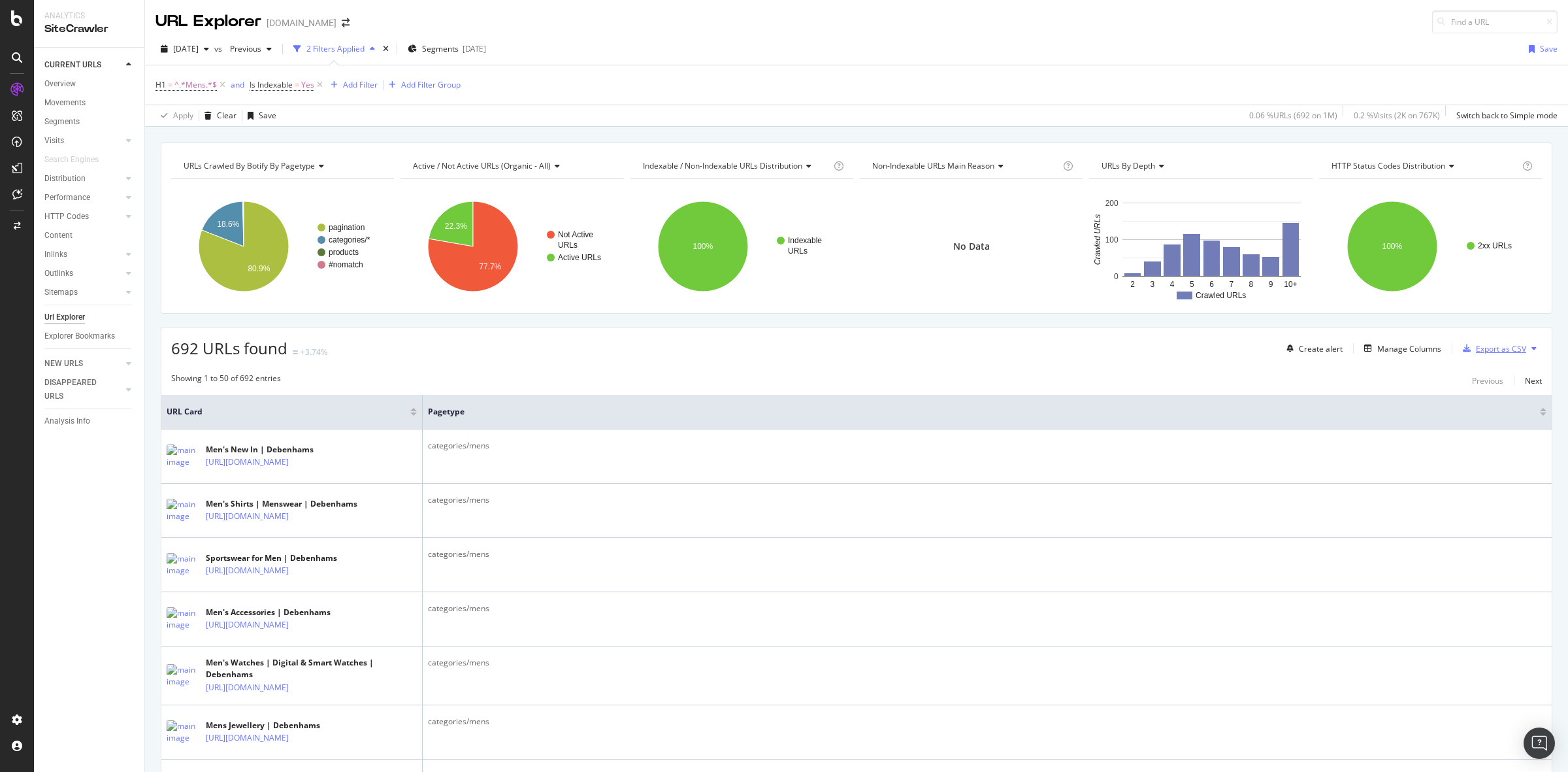
click at [1467, 343] on div "Export as CSV" at bounding box center [1491, 349] width 68 height 20
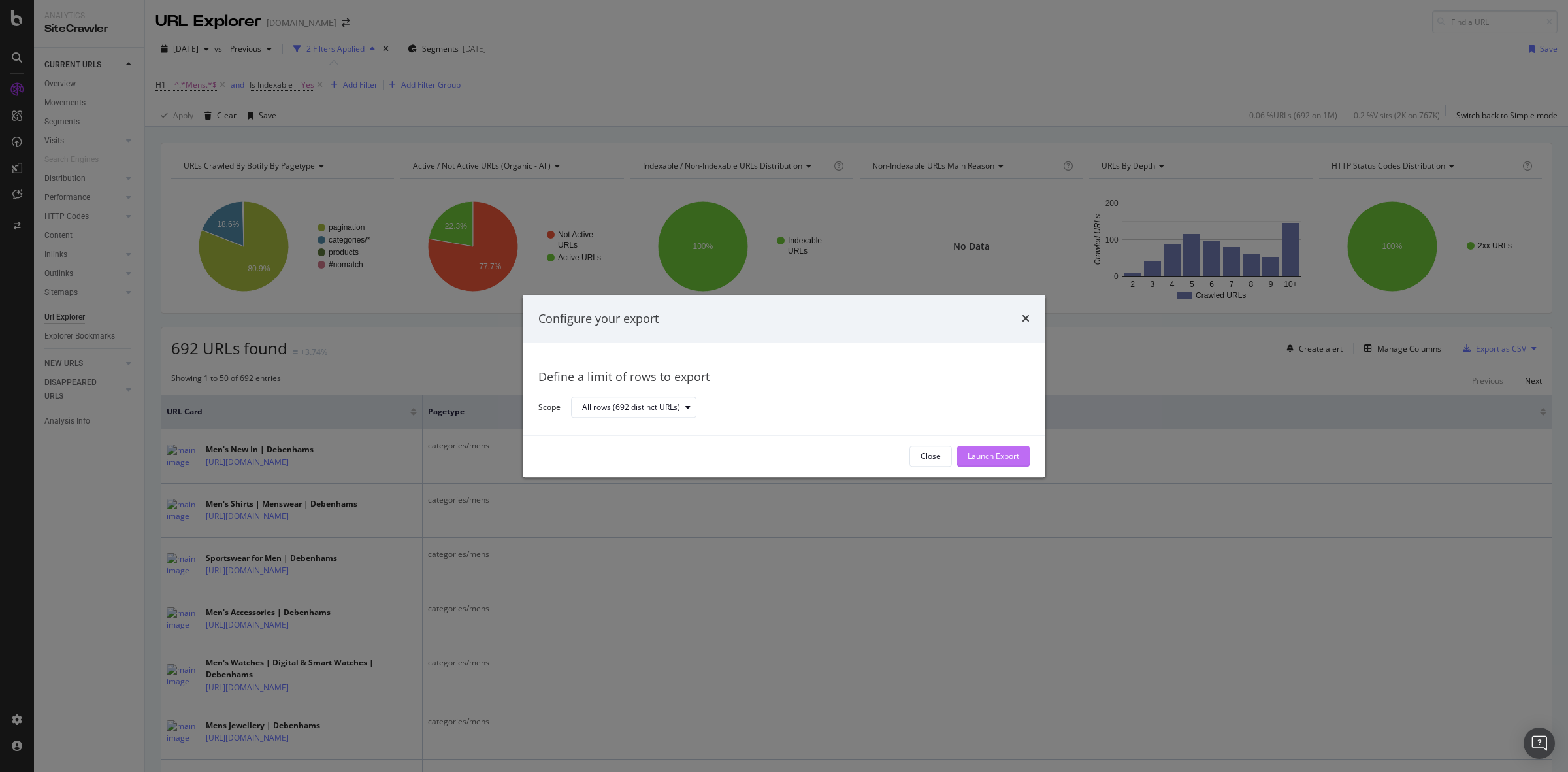
click at [997, 458] on div "Launch Export" at bounding box center [993, 456] width 52 height 11
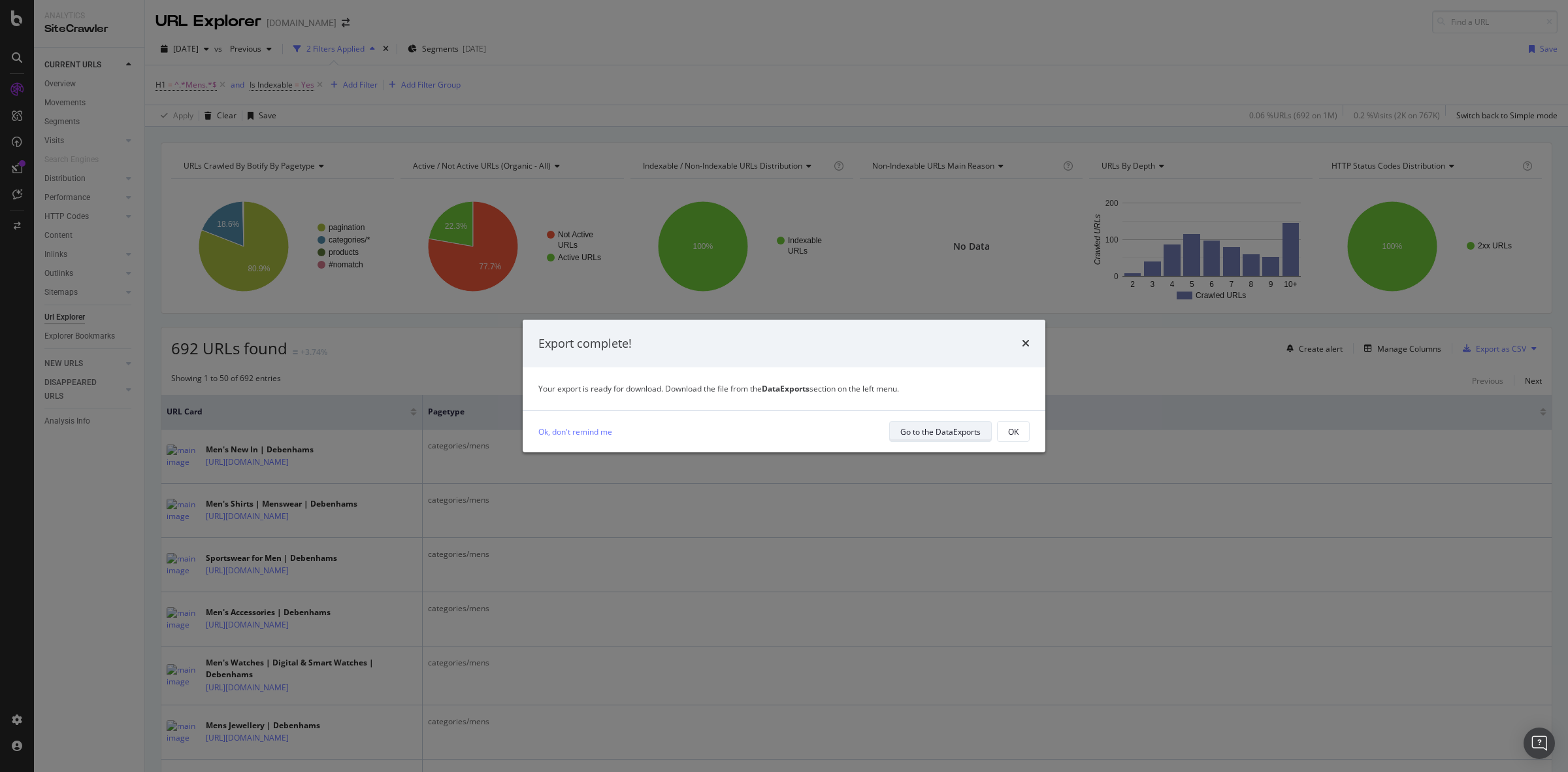
click at [959, 437] on div "Go to the DataExports" at bounding box center [940, 431] width 81 height 11
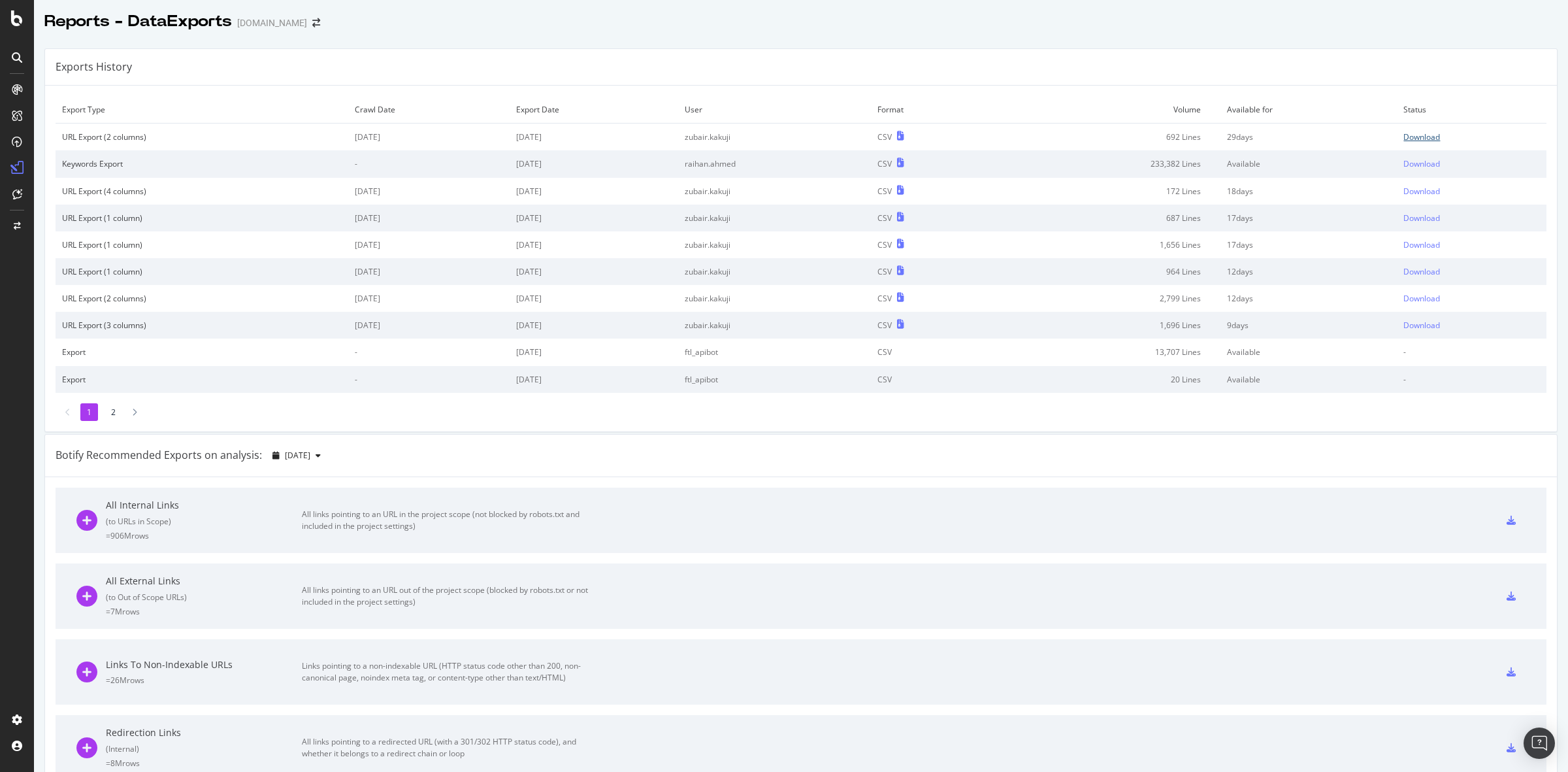
click at [1403, 132] on div "Download" at bounding box center [1422, 136] width 37 height 11
click at [79, 147] on div "SiteCrawler" at bounding box center [72, 147] width 47 height 13
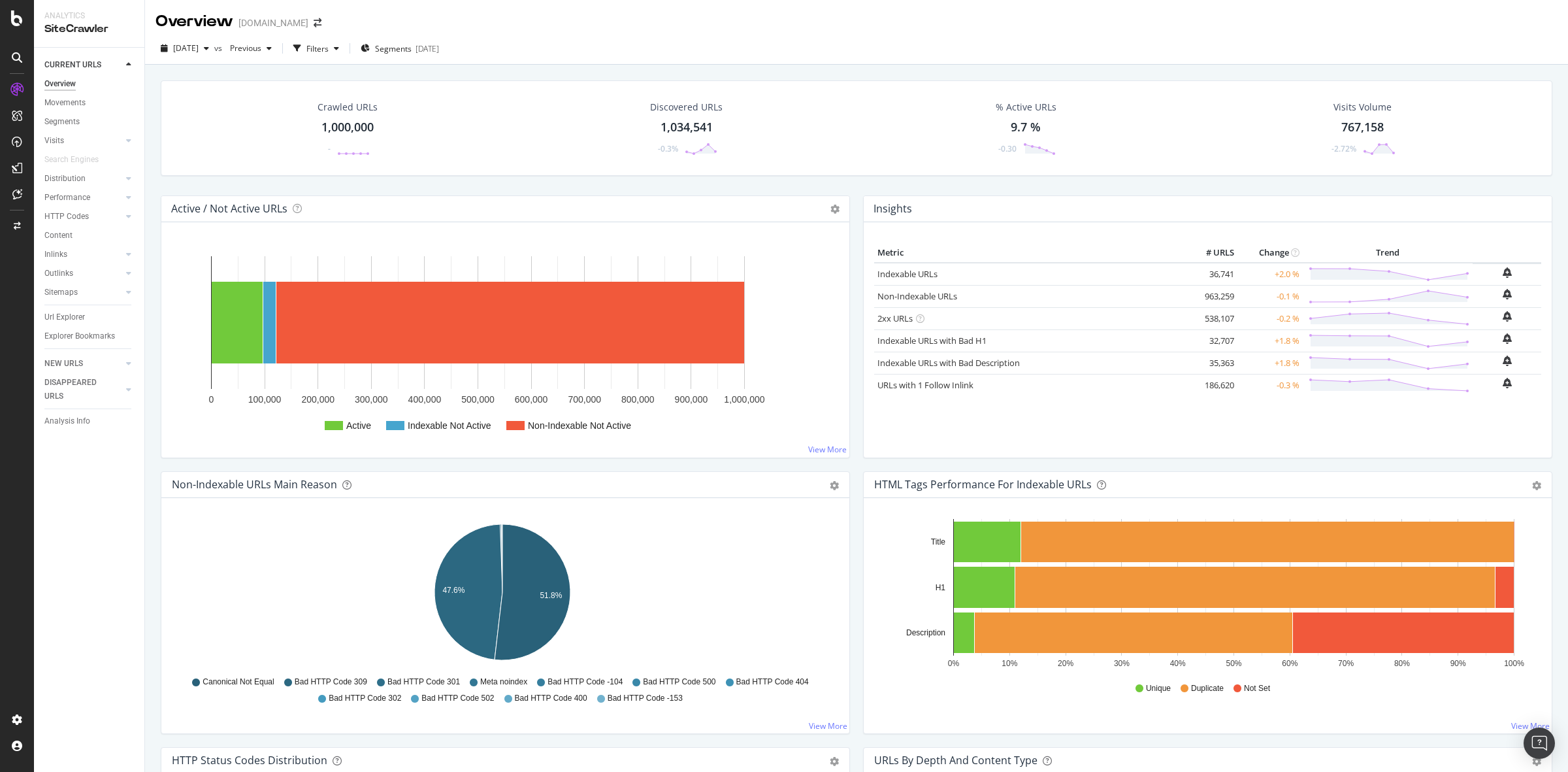
click at [347, 116] on div "Crawled URLs 1,000,000 -" at bounding box center [348, 128] width 87 height 68
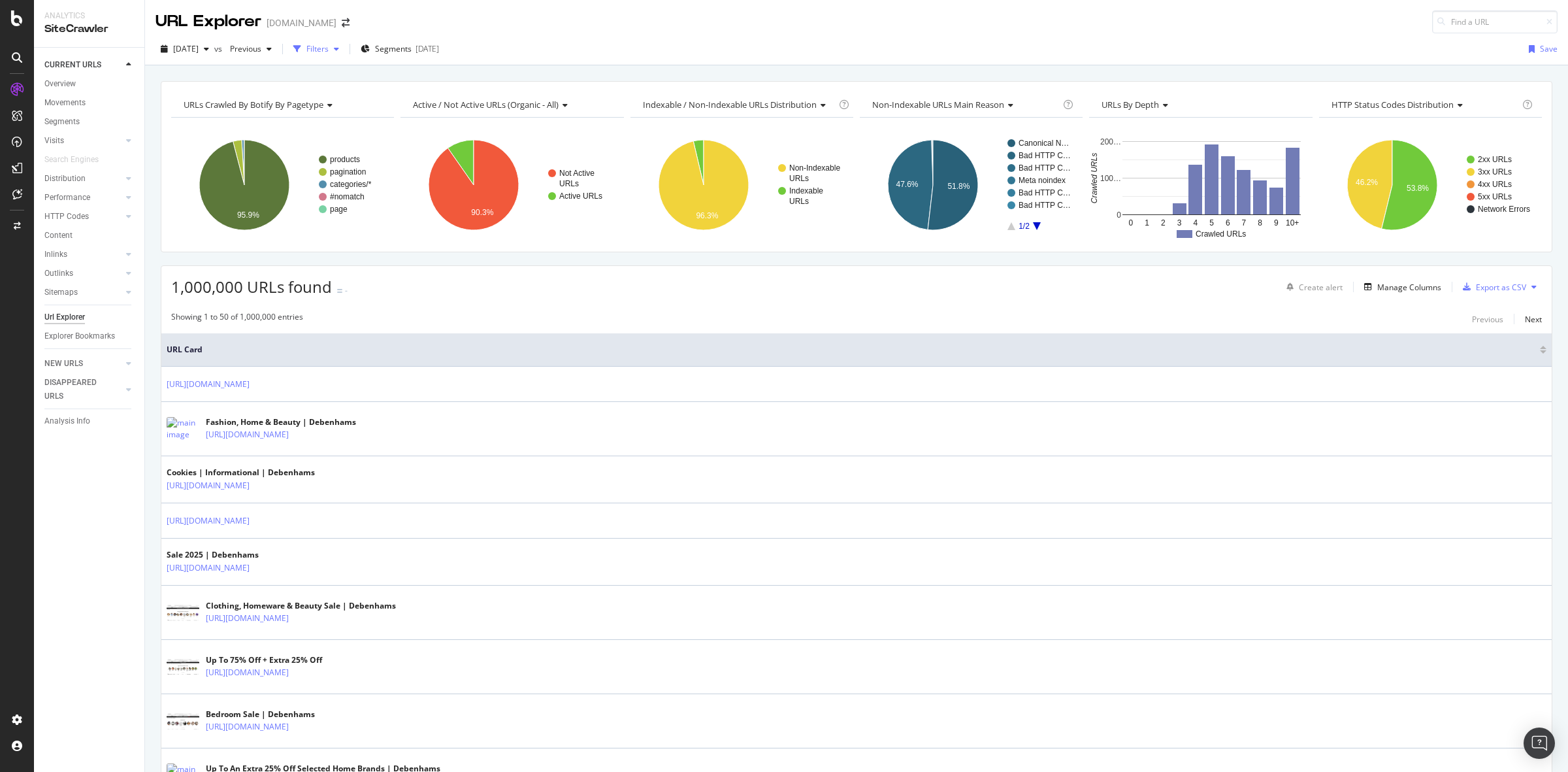
click at [329, 44] on div "Filters" at bounding box center [317, 48] width 22 height 11
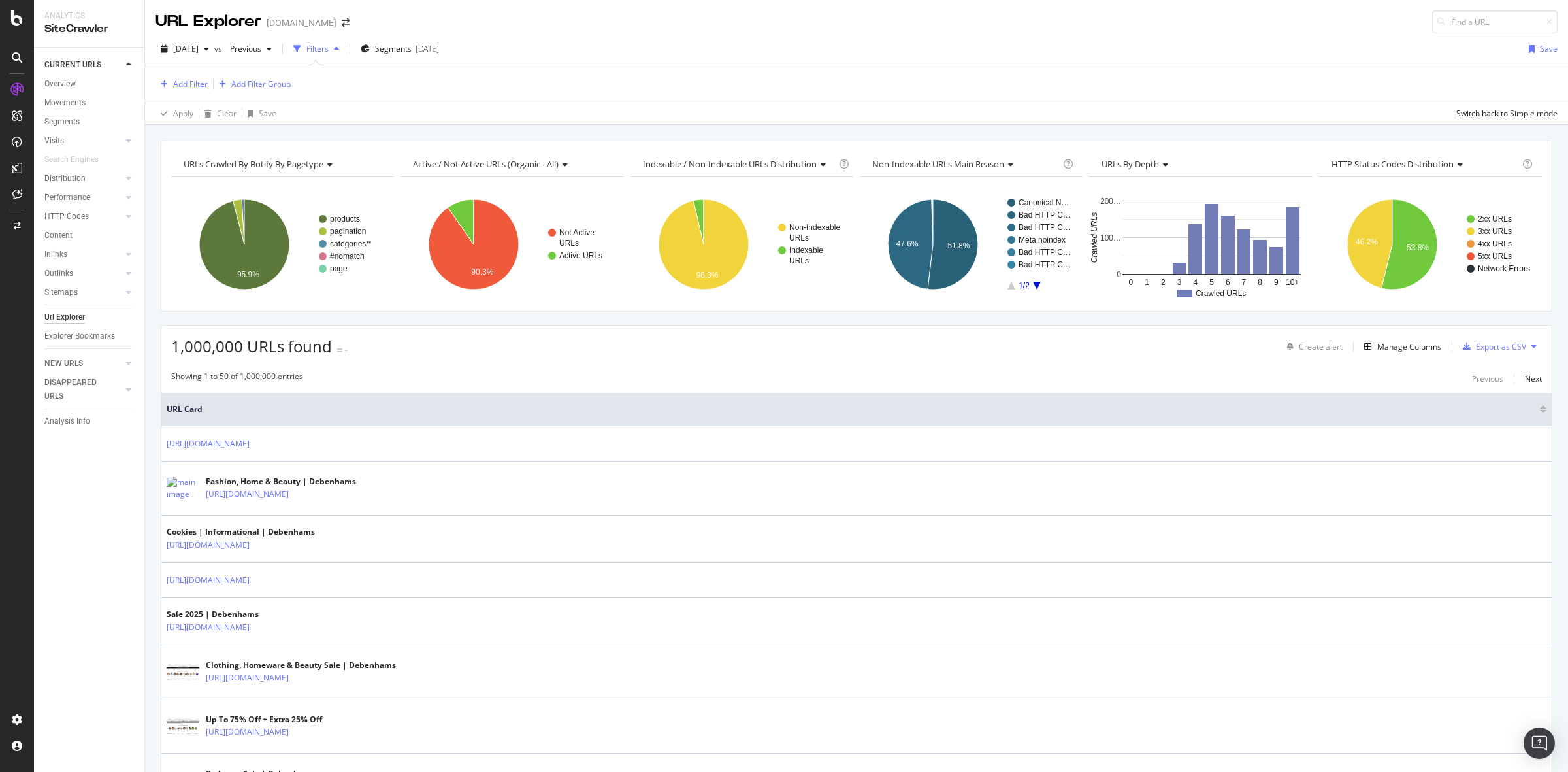
click at [193, 86] on div "Add Filter" at bounding box center [190, 83] width 35 height 11
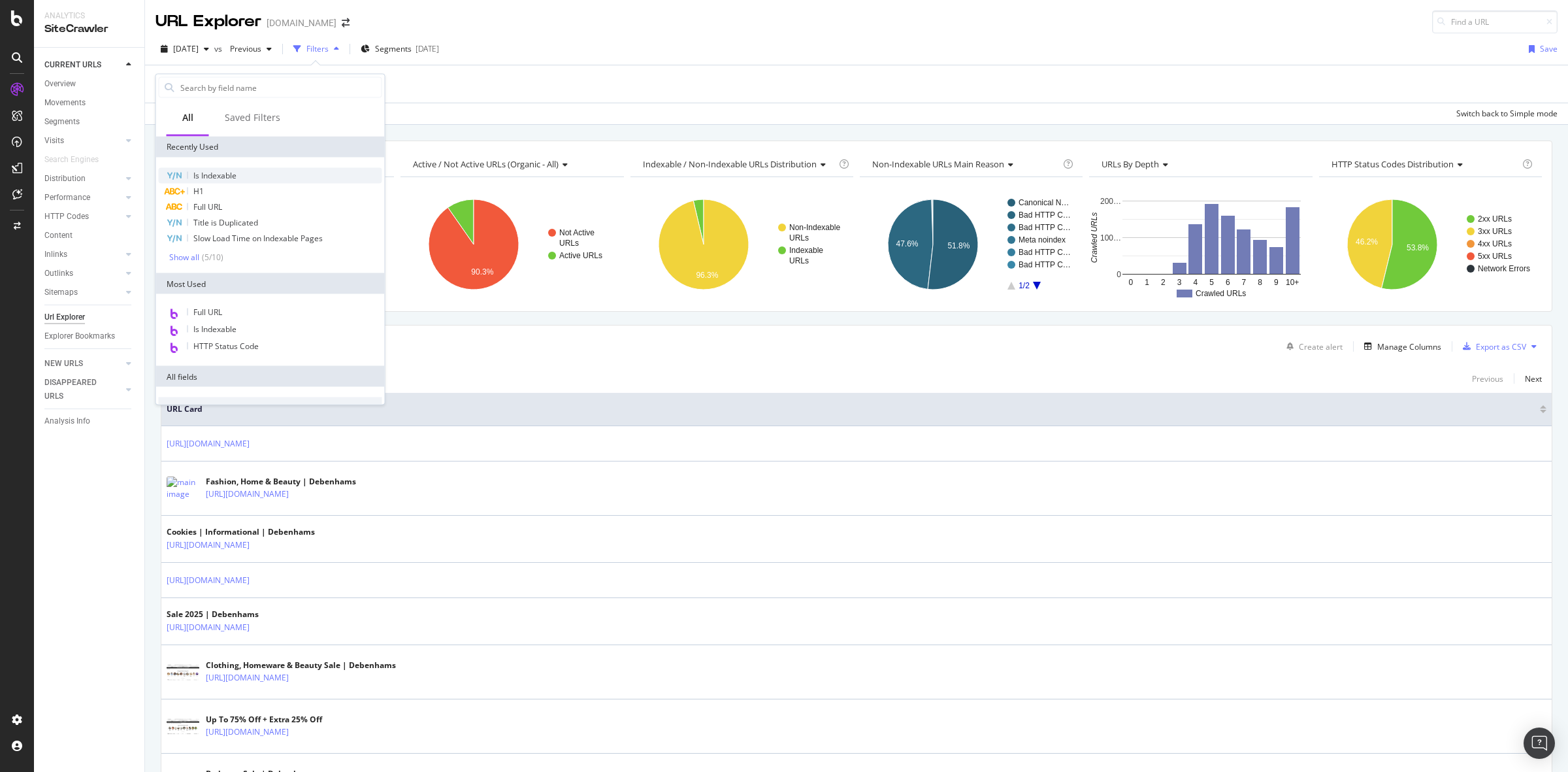
click at [312, 172] on div "Is Indexable" at bounding box center [270, 176] width 224 height 16
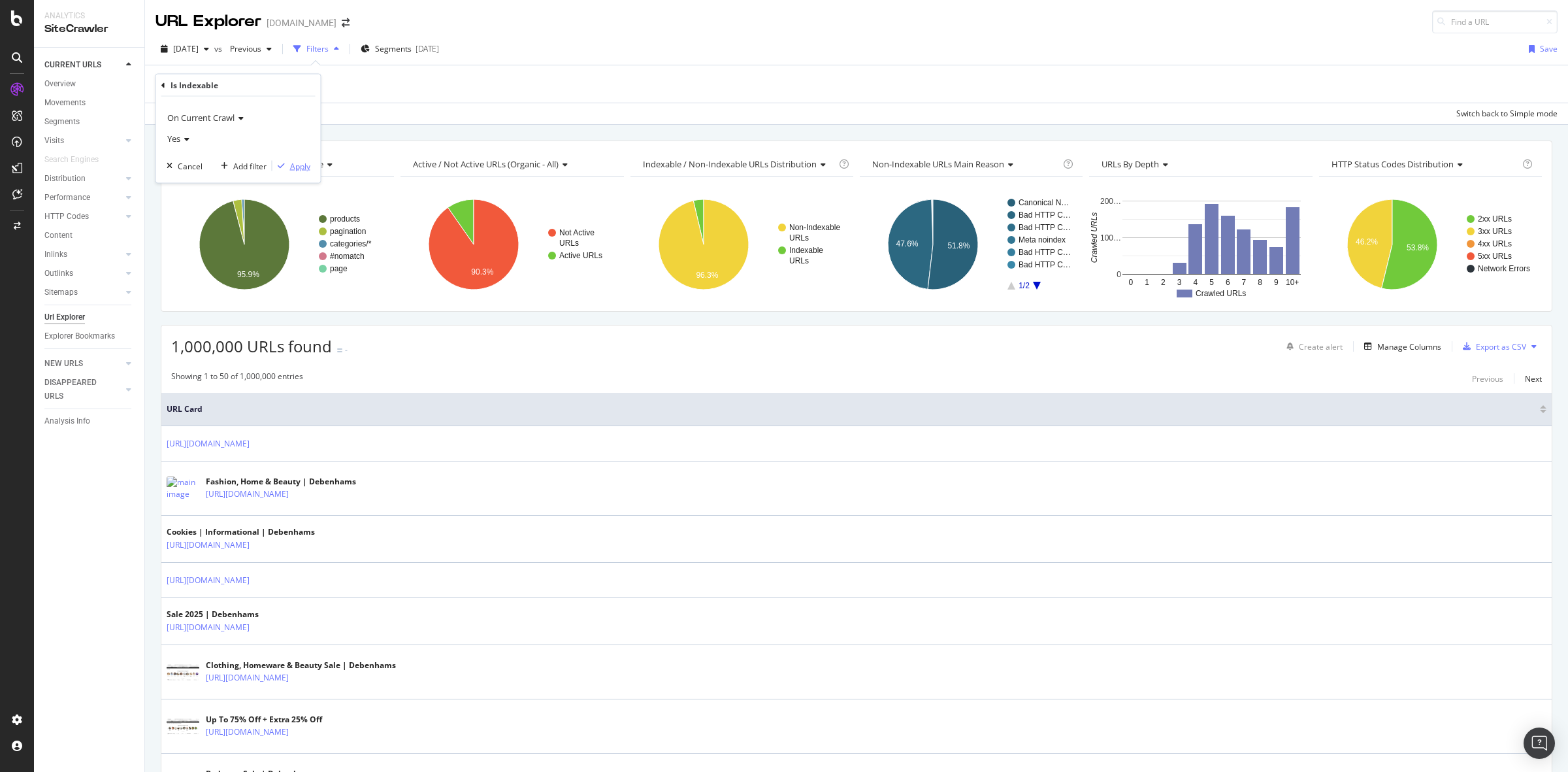
click at [299, 169] on div "Apply" at bounding box center [300, 165] width 20 height 11
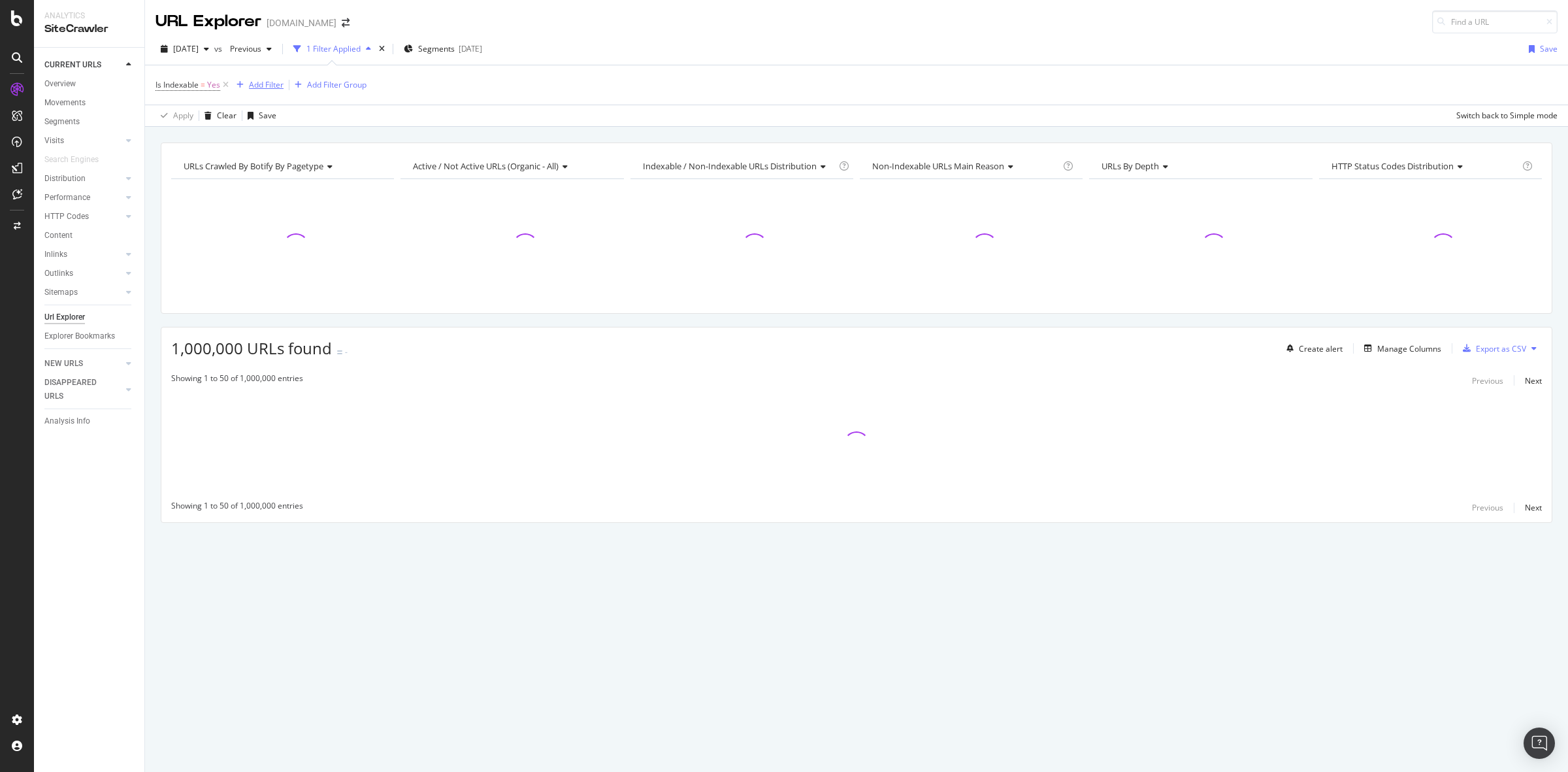
click at [266, 84] on div "Add Filter" at bounding box center [266, 84] width 35 height 11
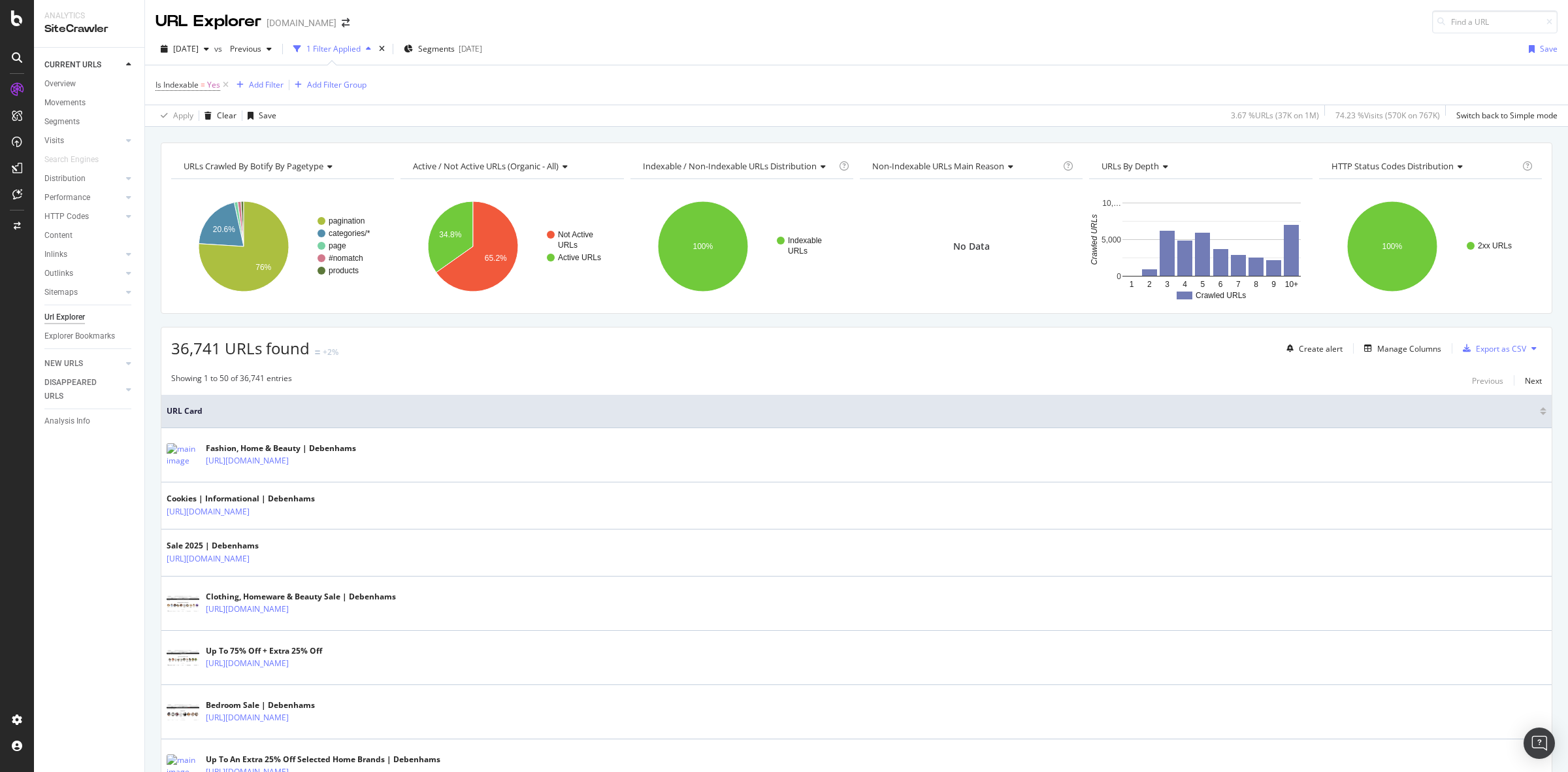
click at [714, 39] on div "[DATE] vs Previous 1 Filter Applied Segments [DATE] Save" at bounding box center [856, 51] width 1423 height 26
click at [279, 93] on div "Is Indexable = Yes Add Filter Add Filter Group" at bounding box center [261, 85] width 211 height 18
click at [270, 88] on div "Add Filter" at bounding box center [266, 84] width 35 height 11
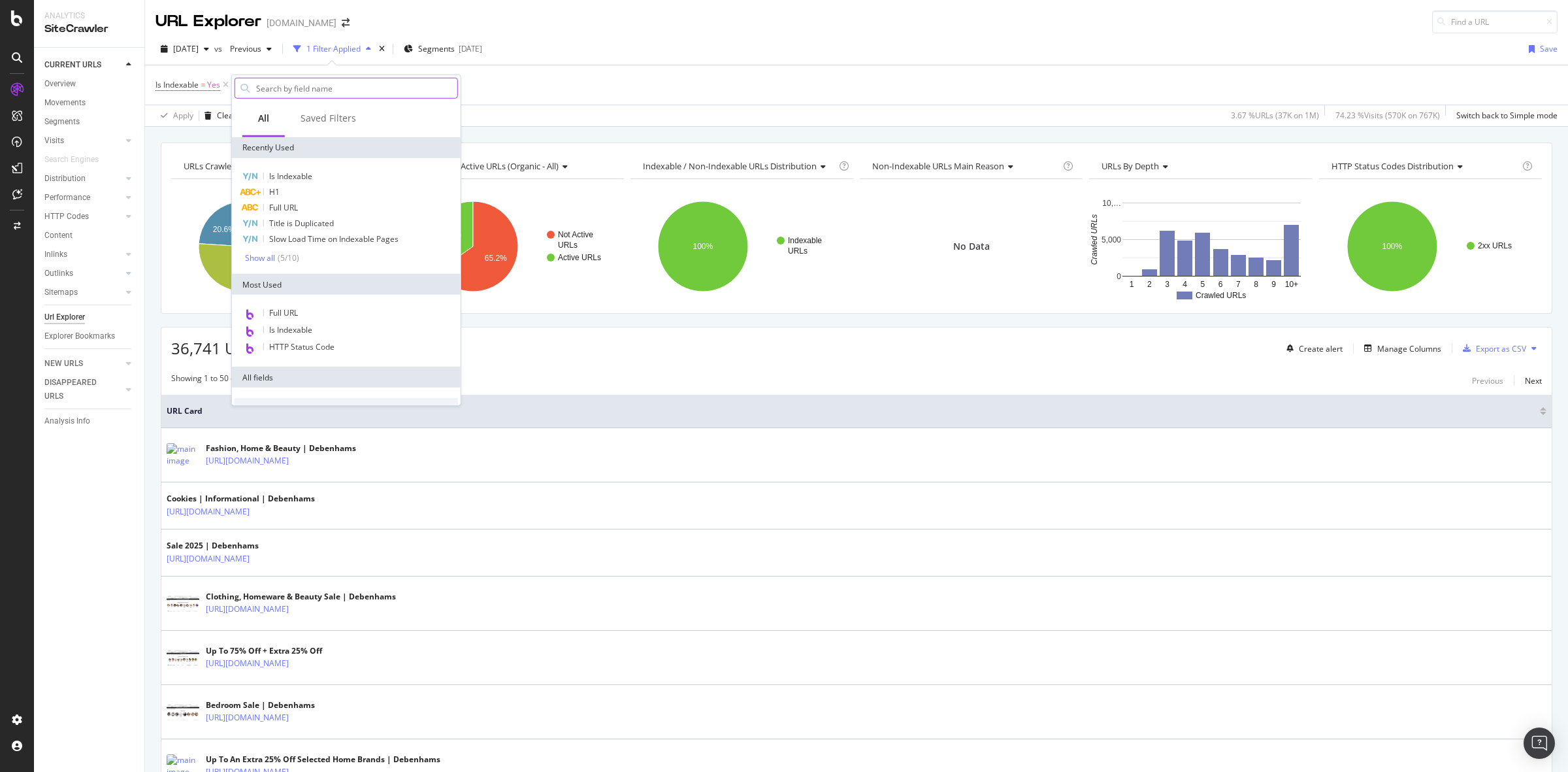
click at [336, 87] on input "text" at bounding box center [355, 88] width 202 height 20
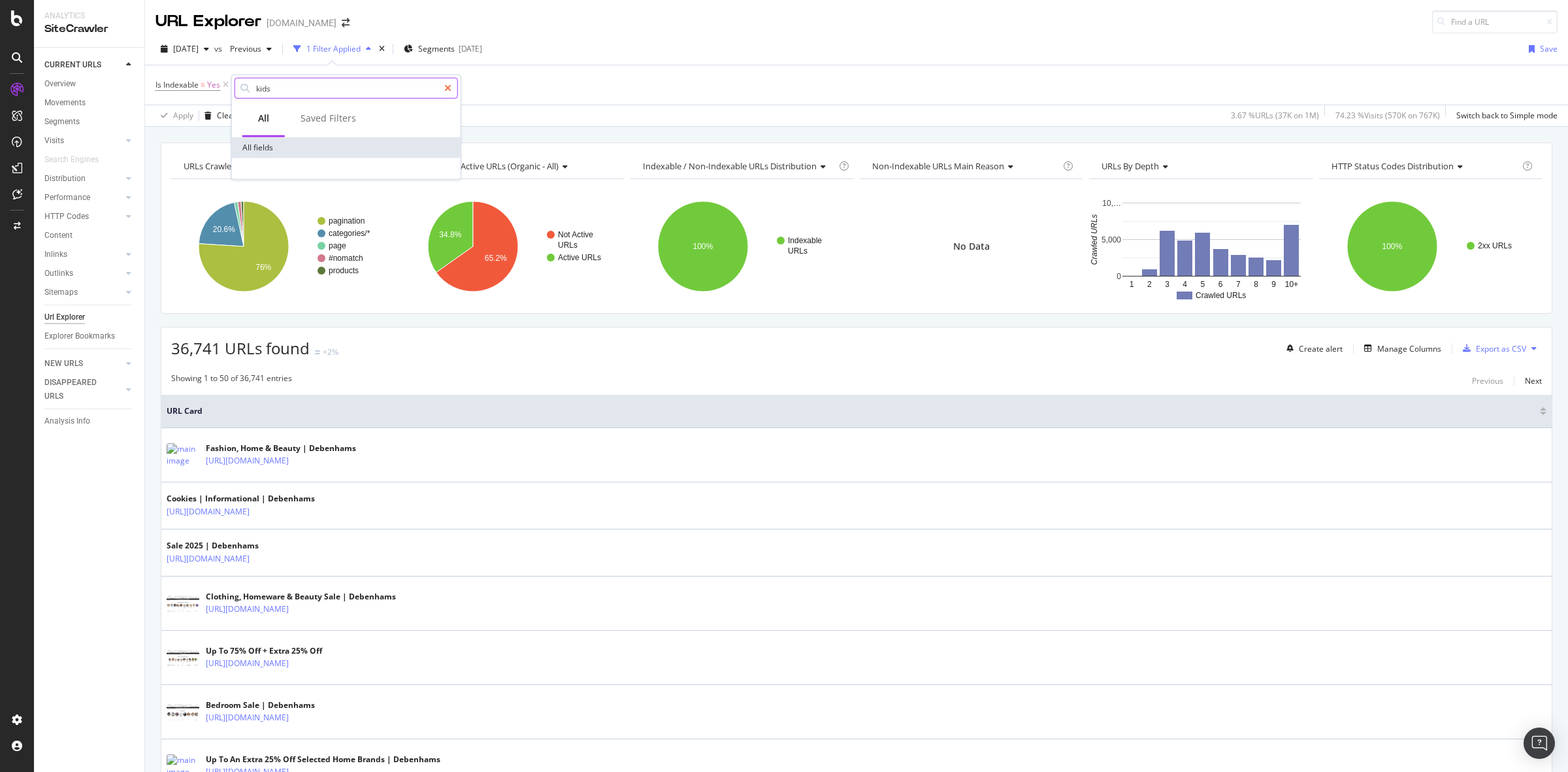
type input "kids"
click at [449, 84] on icon at bounding box center [448, 88] width 7 height 9
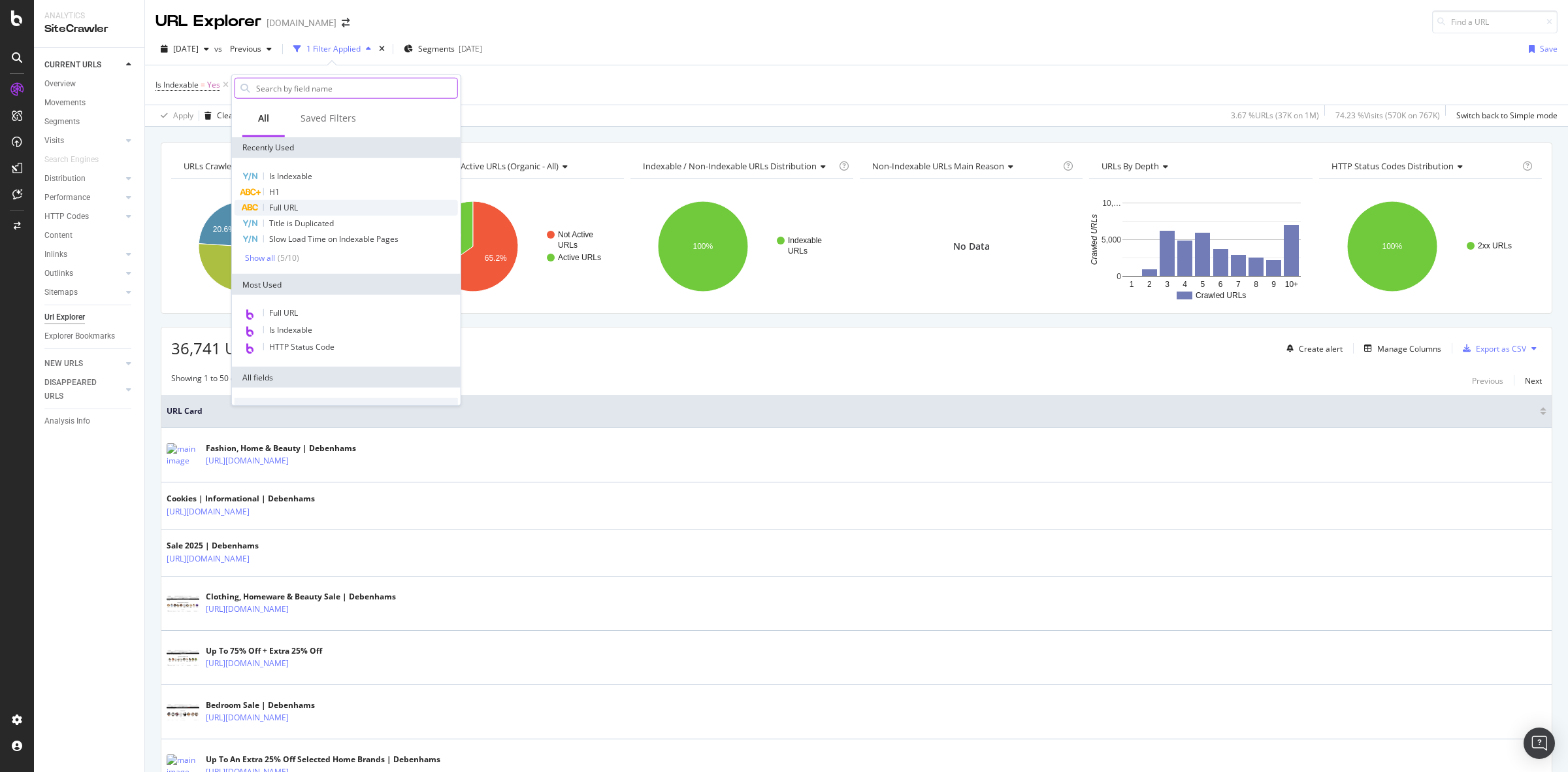
click at [327, 205] on div "Full URL" at bounding box center [346, 207] width 224 height 16
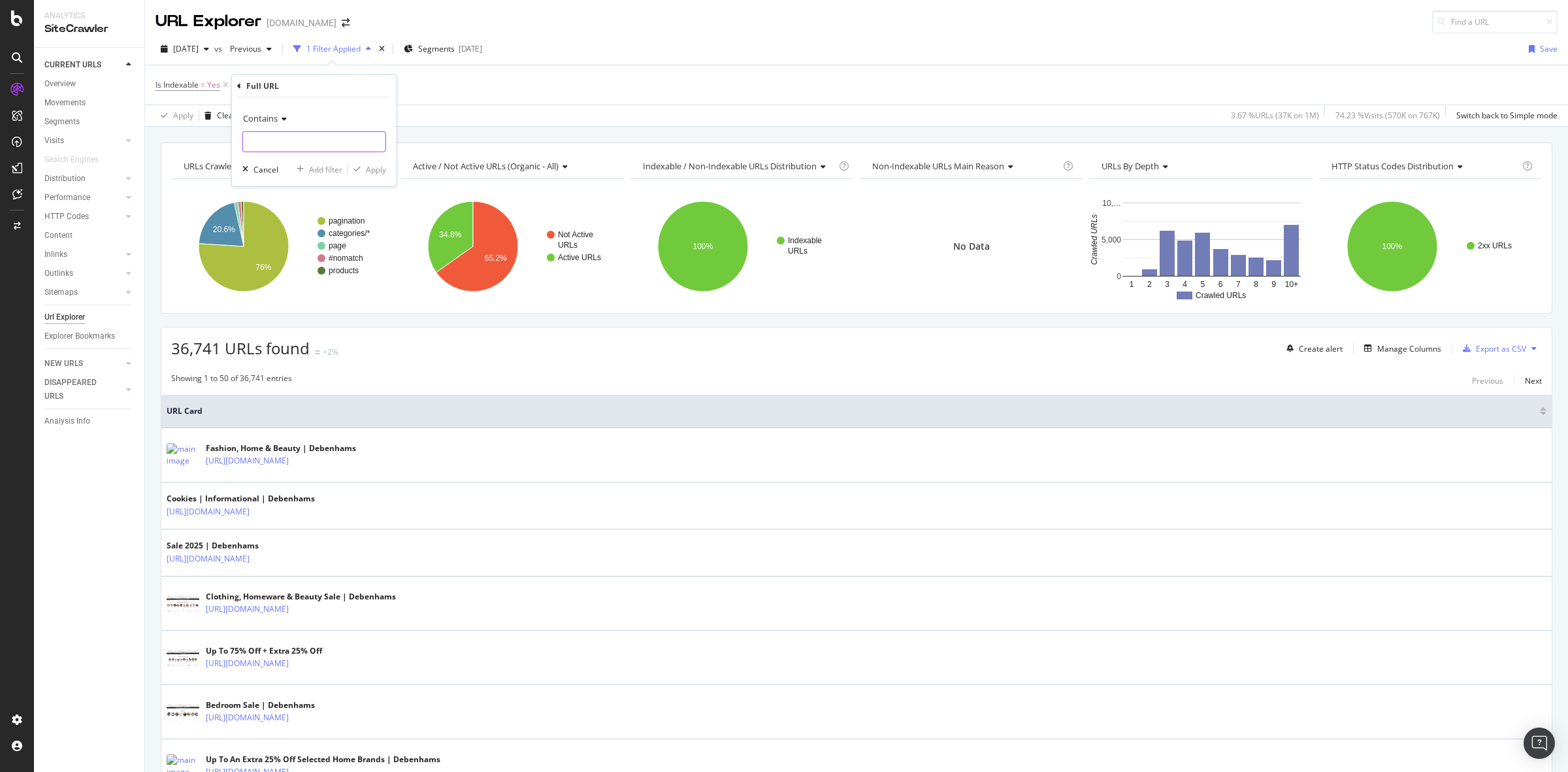
click at [304, 139] on input "text" at bounding box center [314, 141] width 142 height 21
type input "kids"
click at [364, 171] on div "button" at bounding box center [357, 169] width 17 height 7
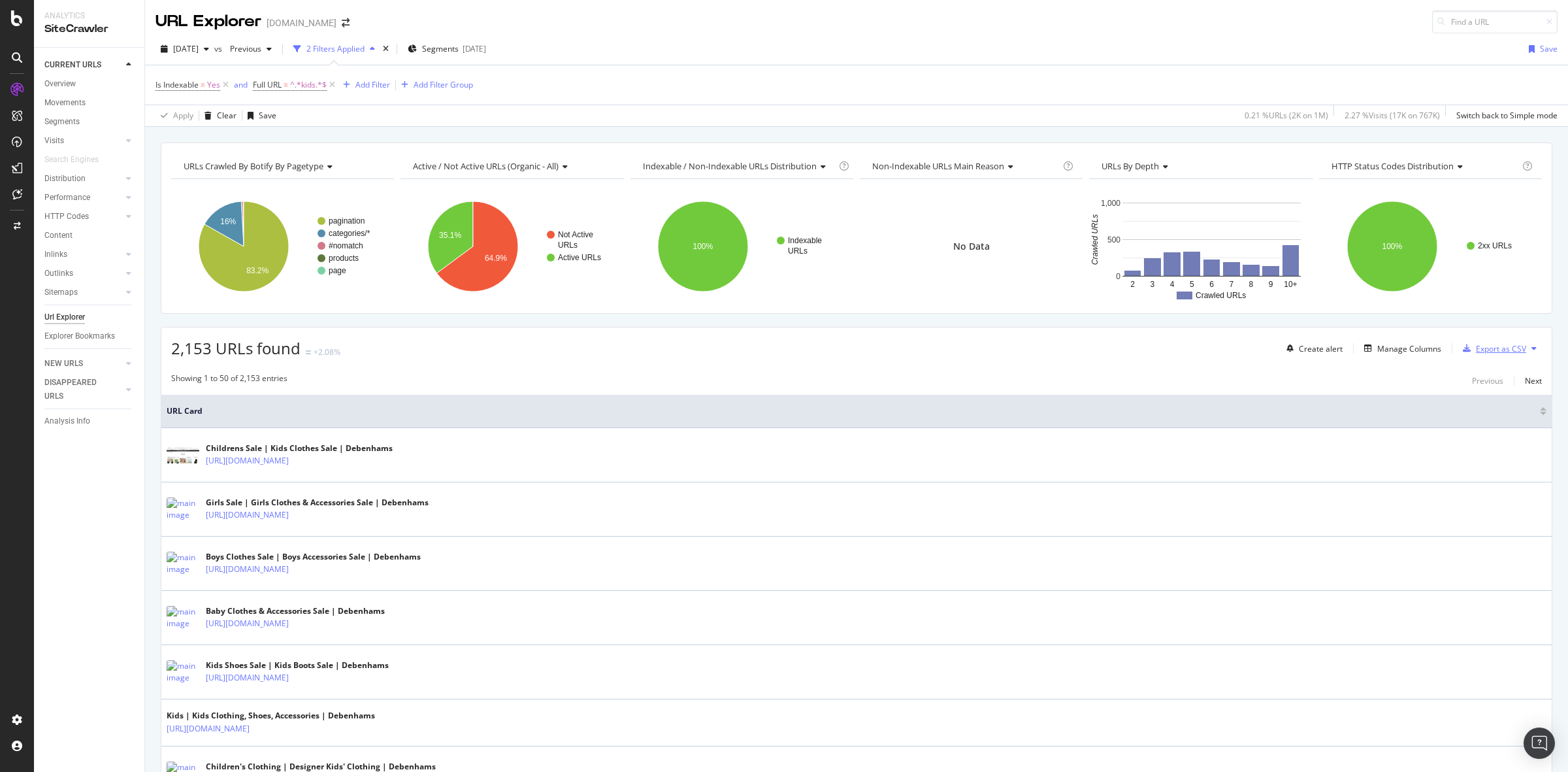
click at [1483, 358] on div "Export as CSV" at bounding box center [1491, 349] width 68 height 20
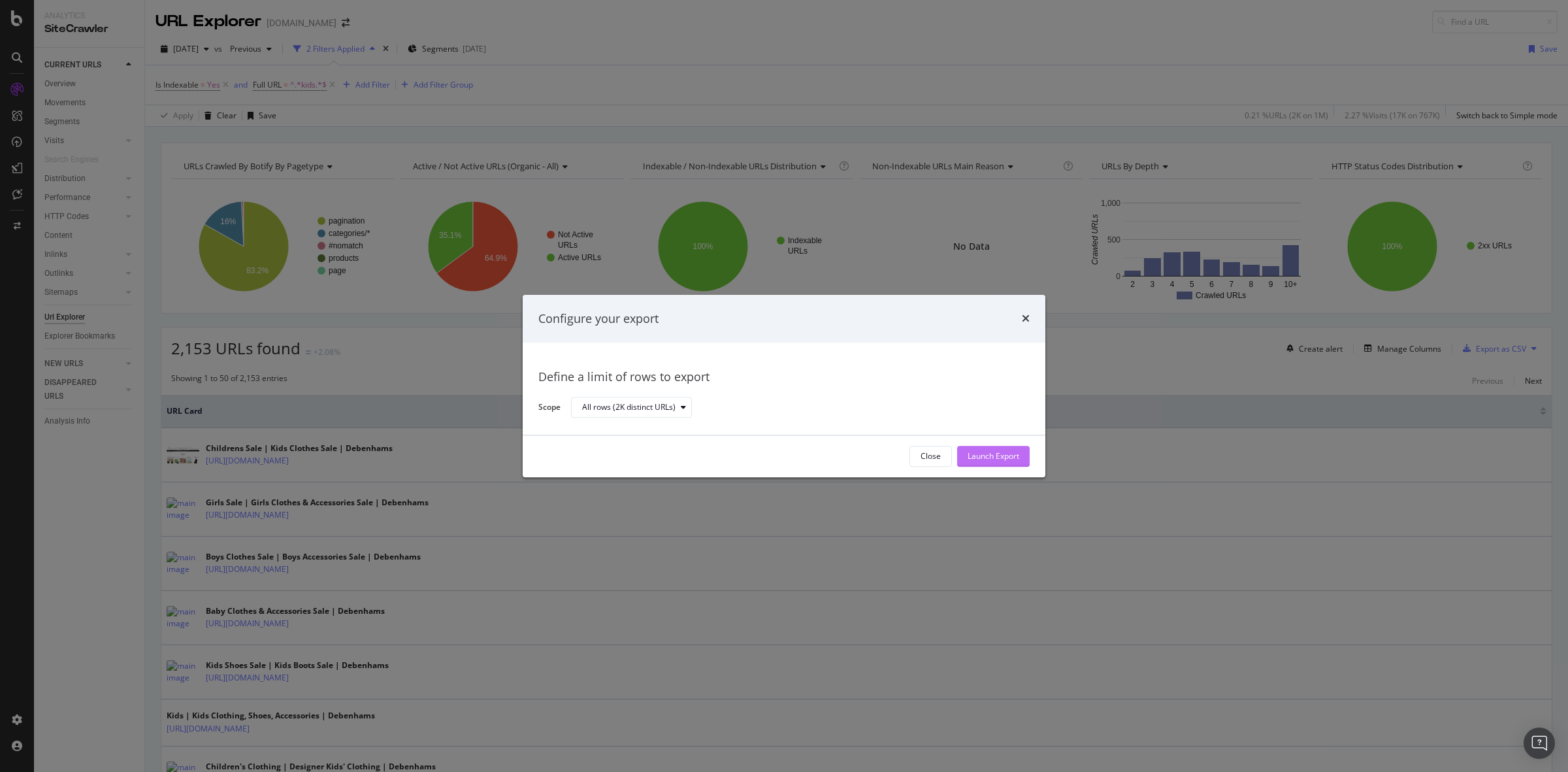
click at [1019, 454] on div "Launch Export" at bounding box center [993, 456] width 52 height 11
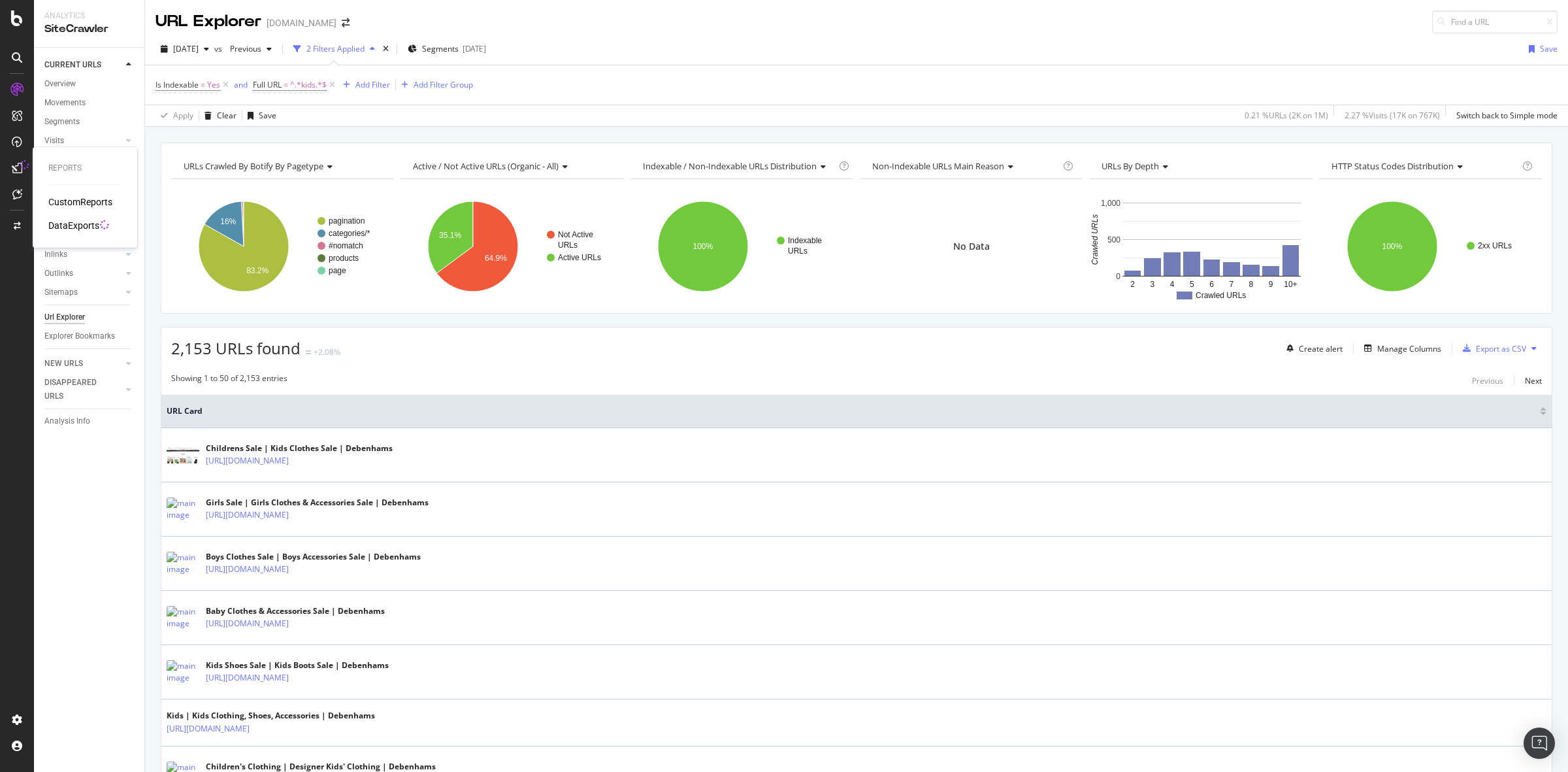
click at [59, 220] on div "DataExports" at bounding box center [73, 225] width 51 height 13
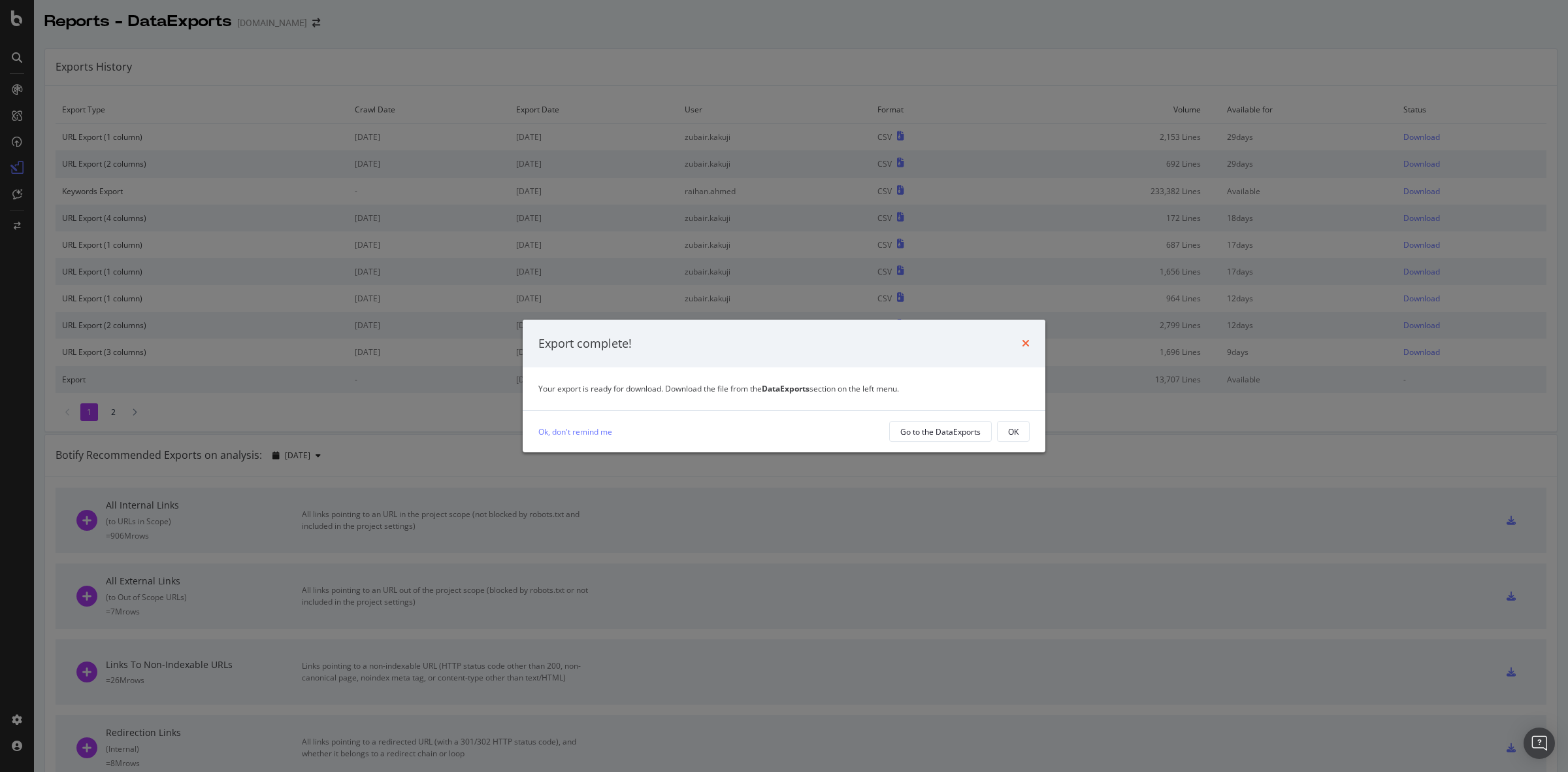
click at [1025, 343] on icon "times" at bounding box center [1025, 343] width 7 height 11
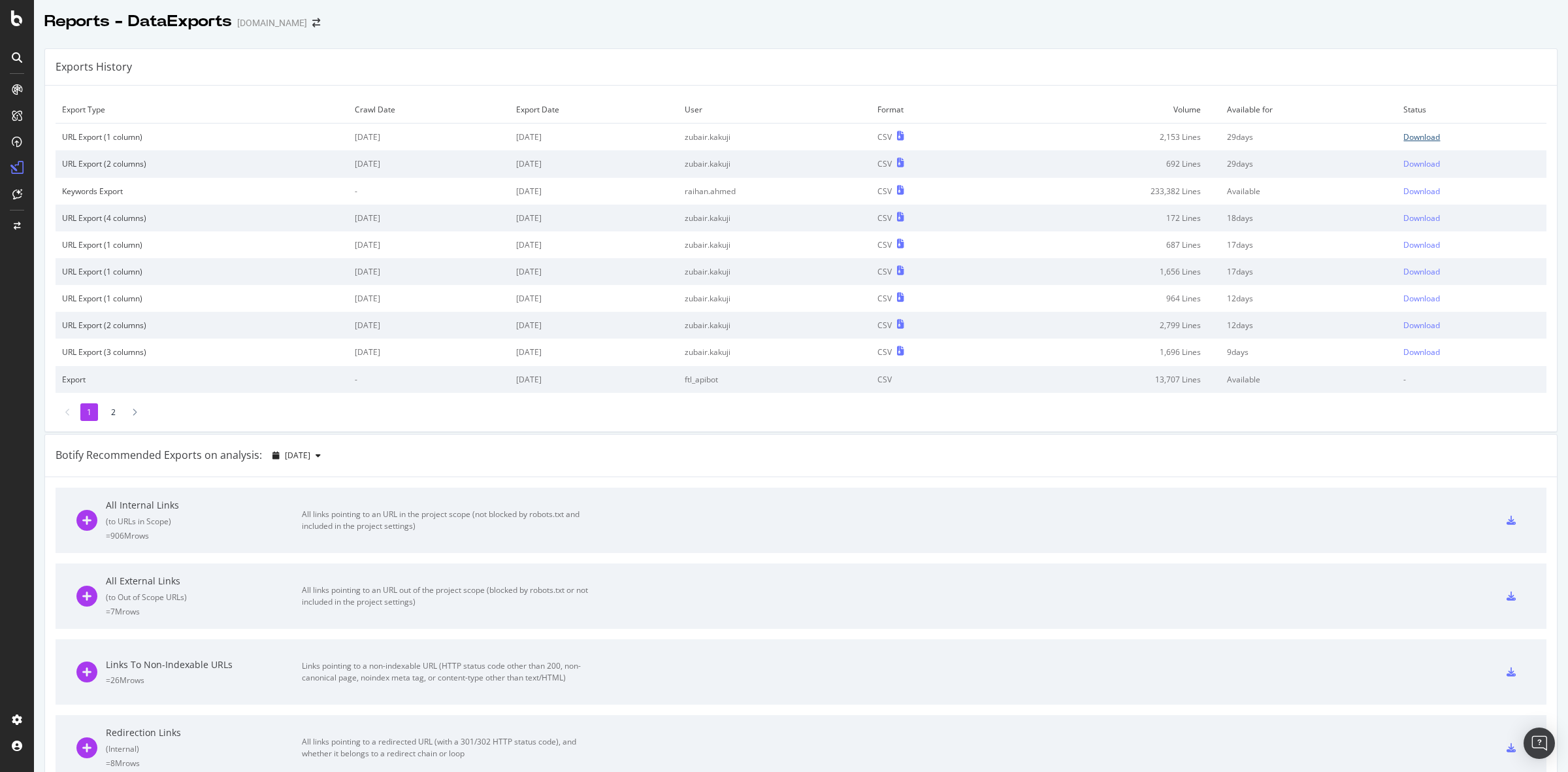
click at [1403, 142] on div "Download" at bounding box center [1422, 136] width 37 height 11
